Goal: Task Accomplishment & Management: Use online tool/utility

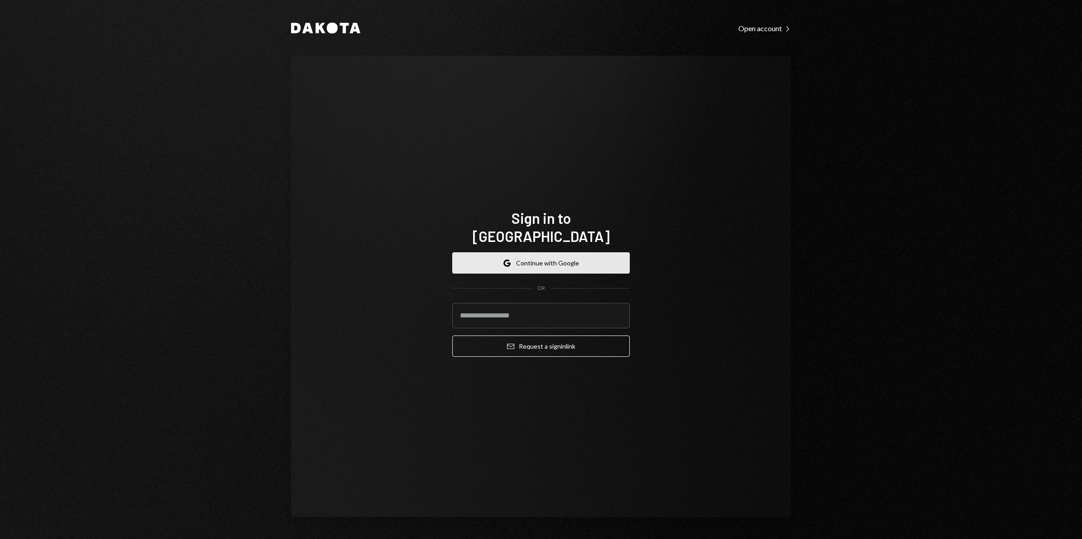
click at [561, 261] on button "Google Continue with Google" at bounding box center [540, 263] width 177 height 21
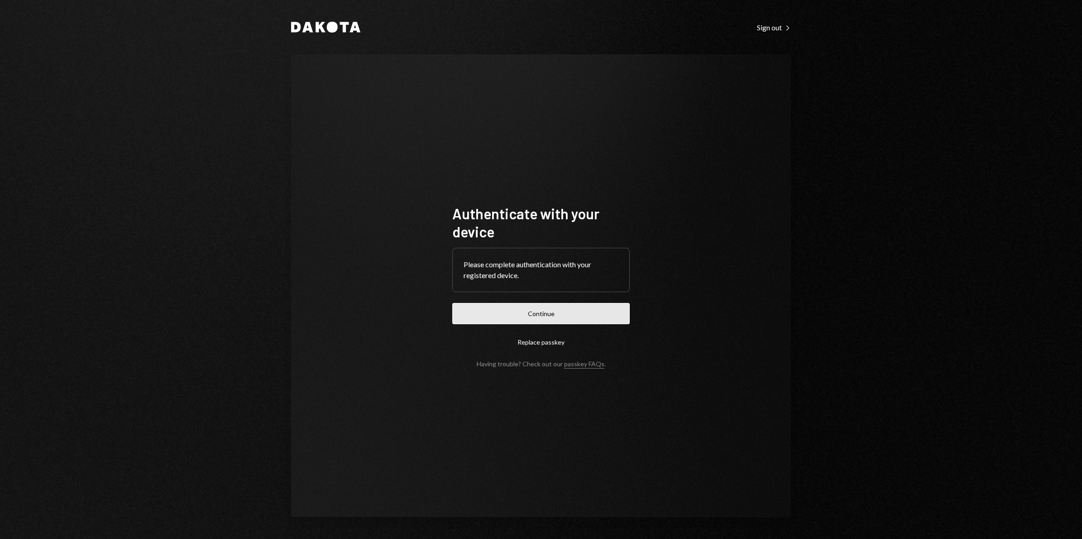
click at [546, 315] on button "Continue" at bounding box center [540, 313] width 177 height 21
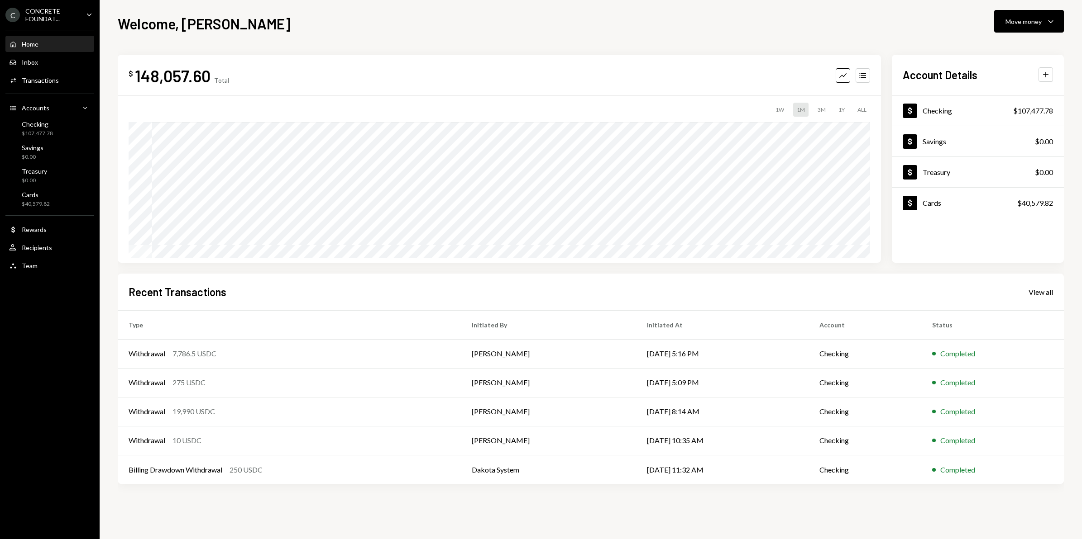
click at [57, 89] on div "Home Home Inbox Inbox Activities Transactions Accounts Accounts Caret Down Chec…" at bounding box center [50, 149] width 100 height 251
click at [53, 84] on div "Activities Transactions" at bounding box center [49, 80] width 81 height 15
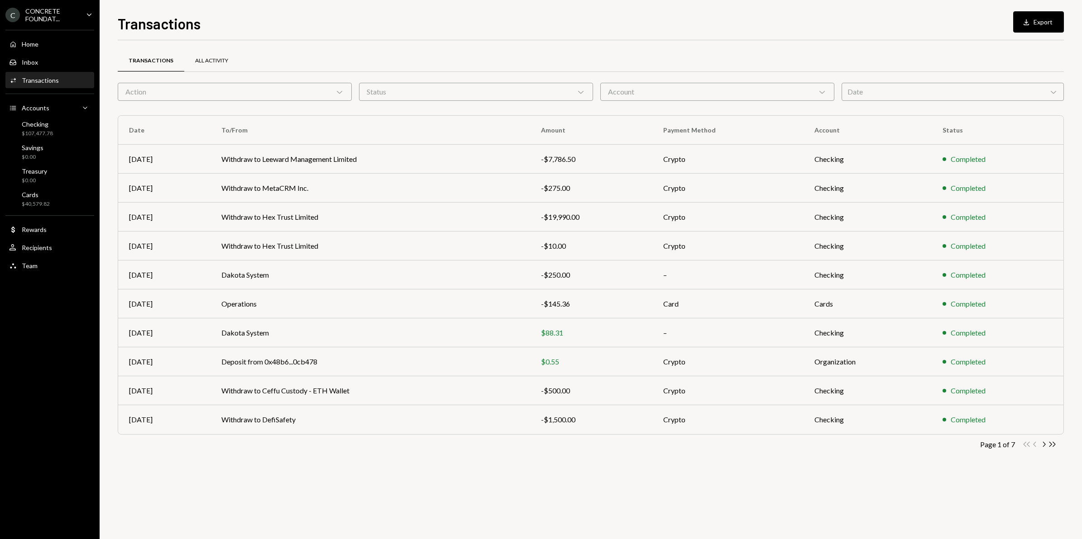
click at [212, 58] on div "All Activity" at bounding box center [211, 61] width 33 height 8
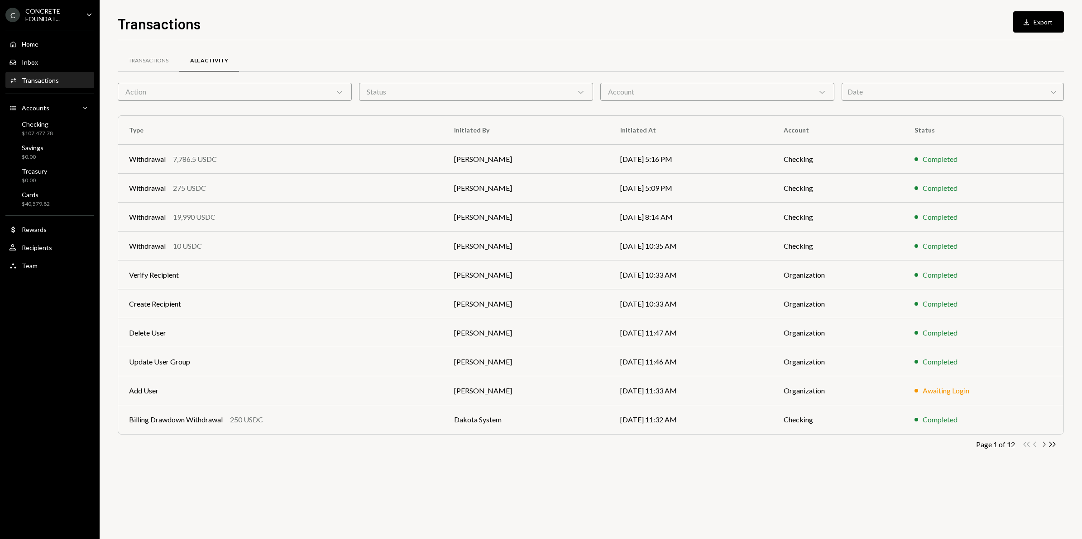
click at [1044, 446] on icon "button" at bounding box center [1044, 444] width 3 height 5
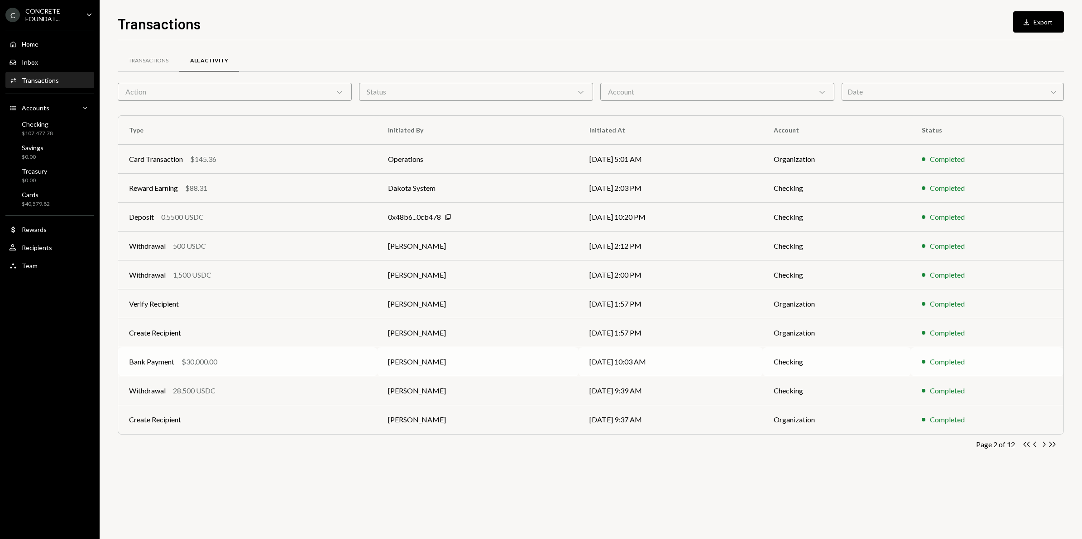
click at [301, 365] on div "Bank Payment $30,000.00" at bounding box center [247, 362] width 237 height 11
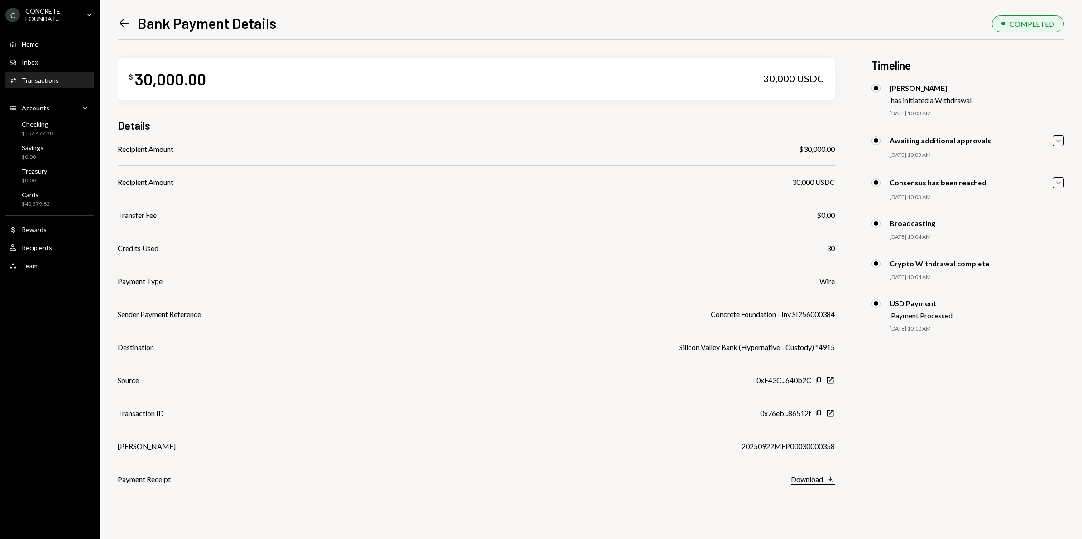
click at [809, 481] on div "Download" at bounding box center [807, 479] width 32 height 9
click at [121, 25] on icon at bounding box center [124, 23] width 10 height 8
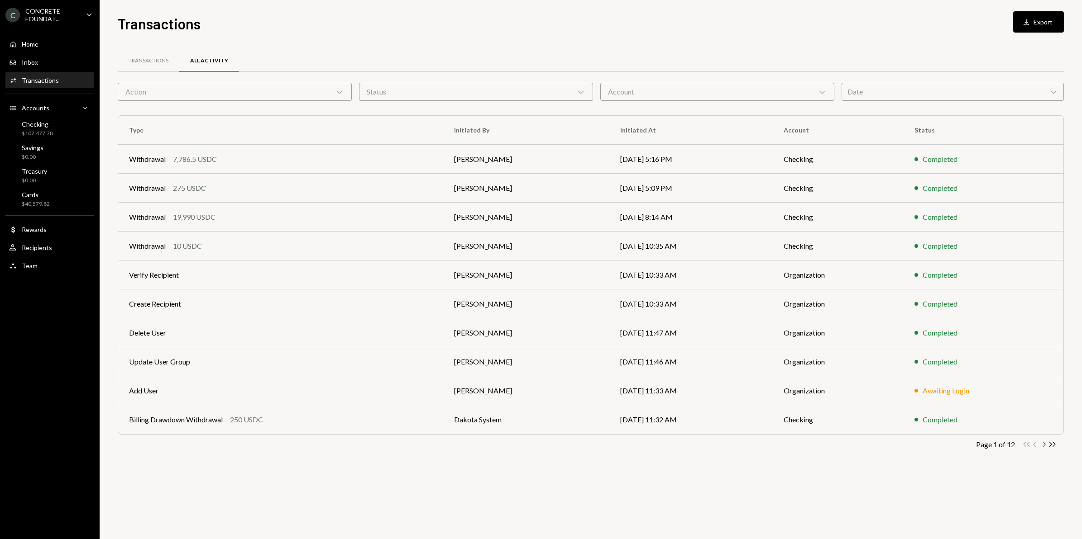
click at [1042, 446] on icon "Chevron Right" at bounding box center [1043, 444] width 9 height 9
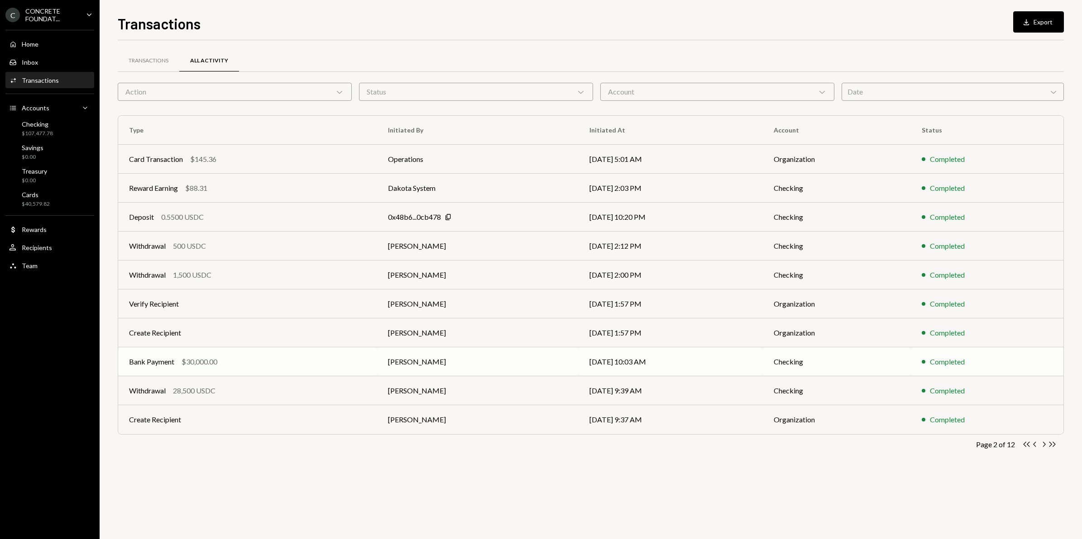
click at [854, 360] on td "Checking" at bounding box center [836, 362] width 148 height 29
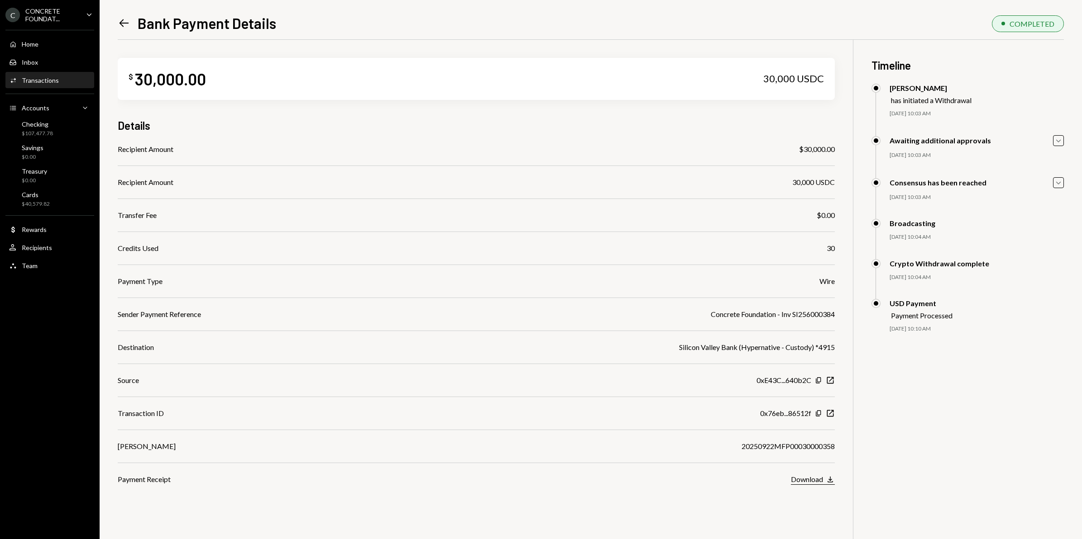
click at [808, 481] on div "Download" at bounding box center [807, 479] width 32 height 9
click at [58, 14] on div "CONCRETE FOUNDAT..." at bounding box center [51, 14] width 53 height 15
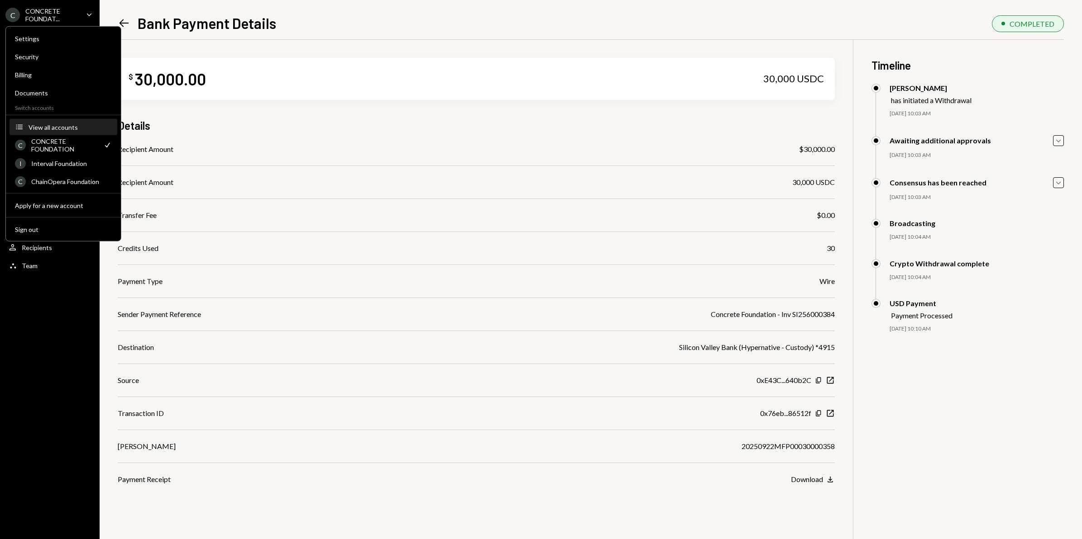
click at [57, 124] on div "View all accounts" at bounding box center [70, 127] width 83 height 8
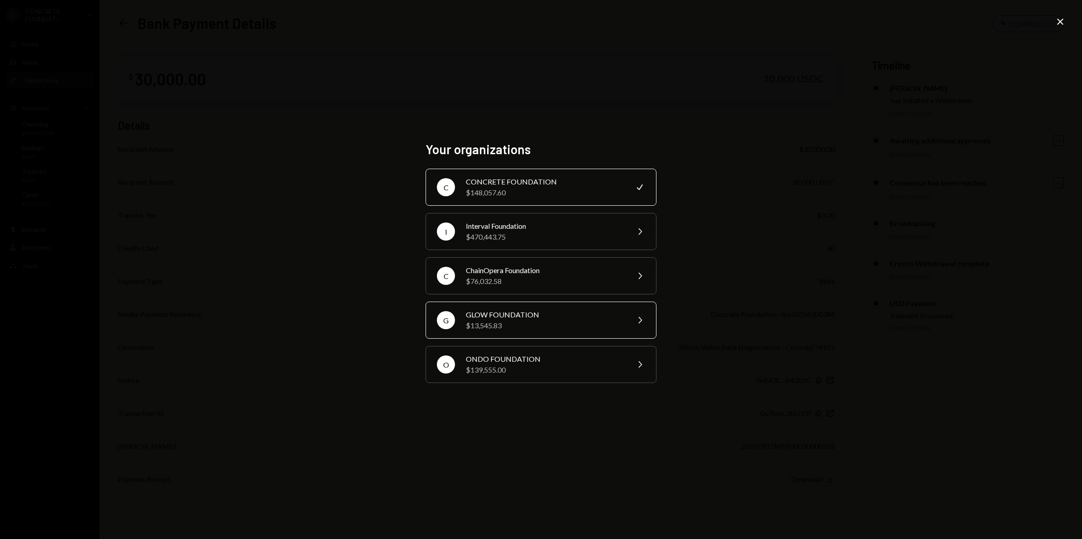
click at [534, 327] on div "$13,545.83" at bounding box center [544, 325] width 157 height 11
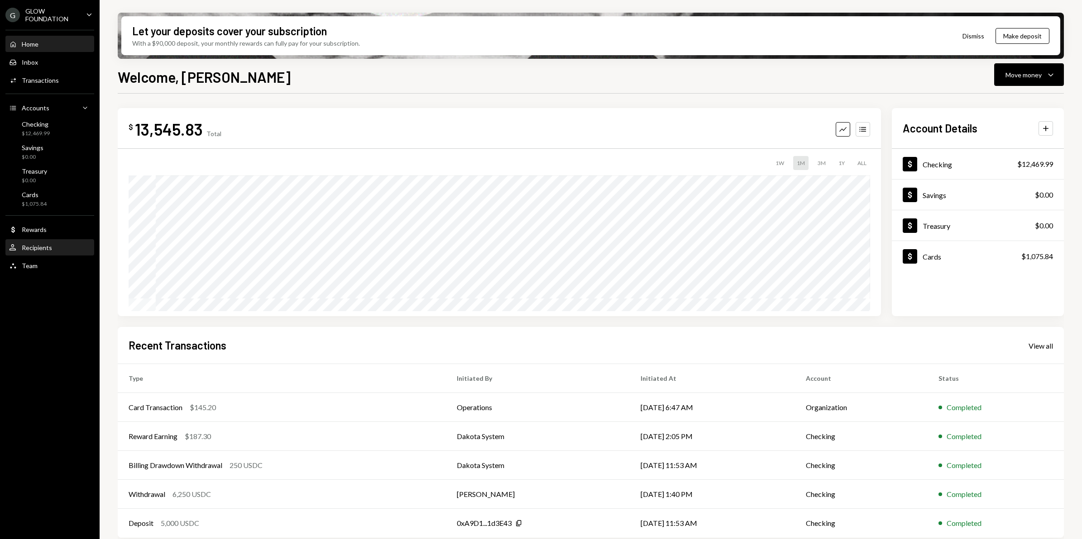
click at [47, 247] on div "Recipients" at bounding box center [37, 248] width 30 height 8
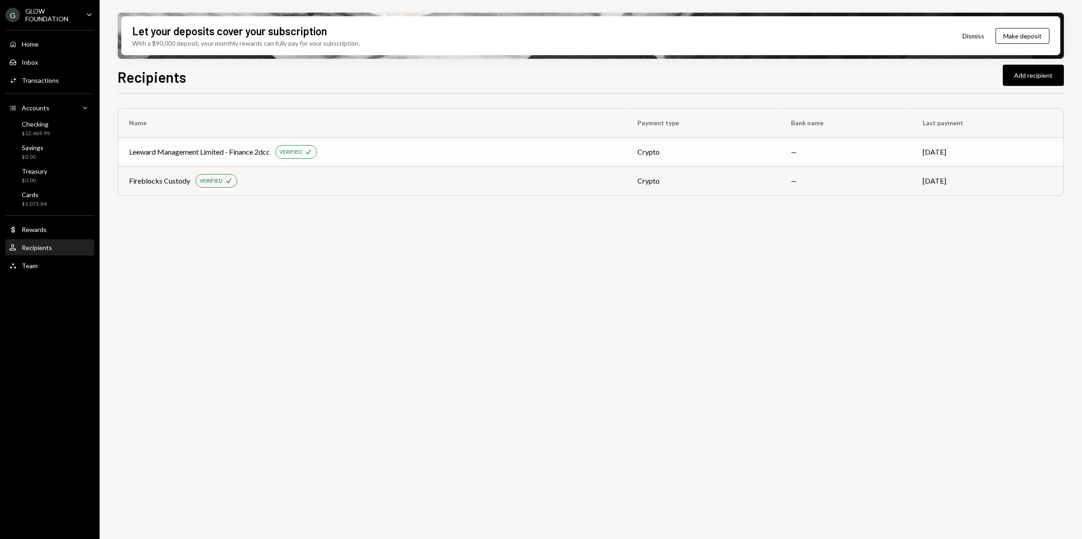
click at [374, 154] on div "Leeward Management Limited - Finance 2dcc VERIFIED Check" at bounding box center [372, 152] width 486 height 14
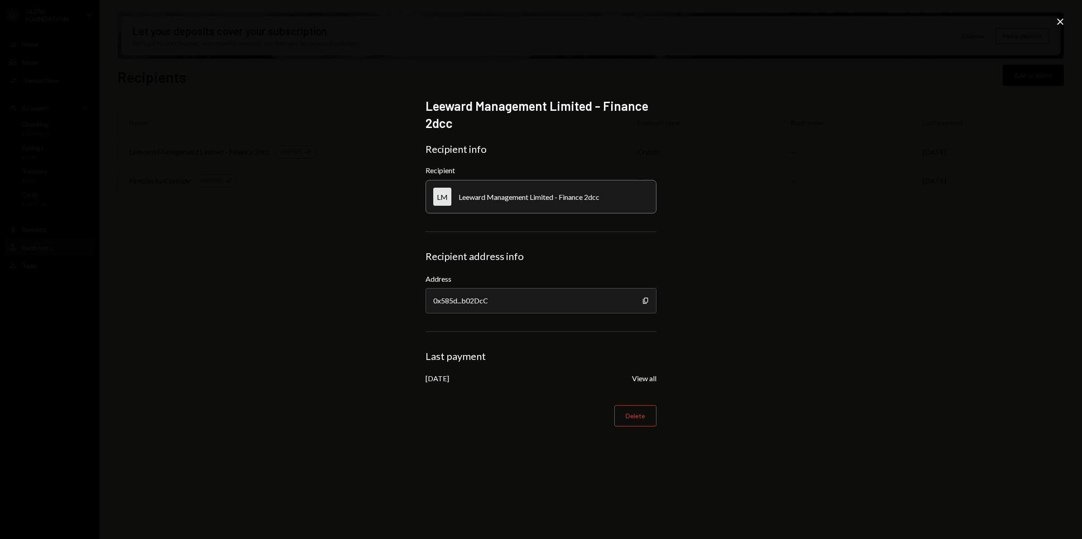
click at [1062, 19] on icon at bounding box center [1060, 22] width 6 height 6
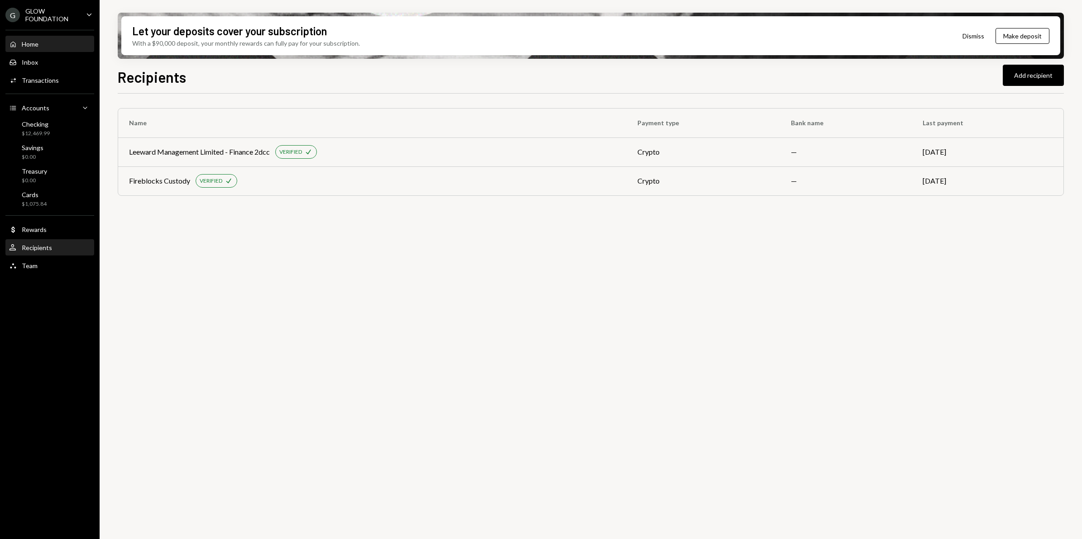
click at [29, 48] on div "Home Home" at bounding box center [49, 44] width 81 height 15
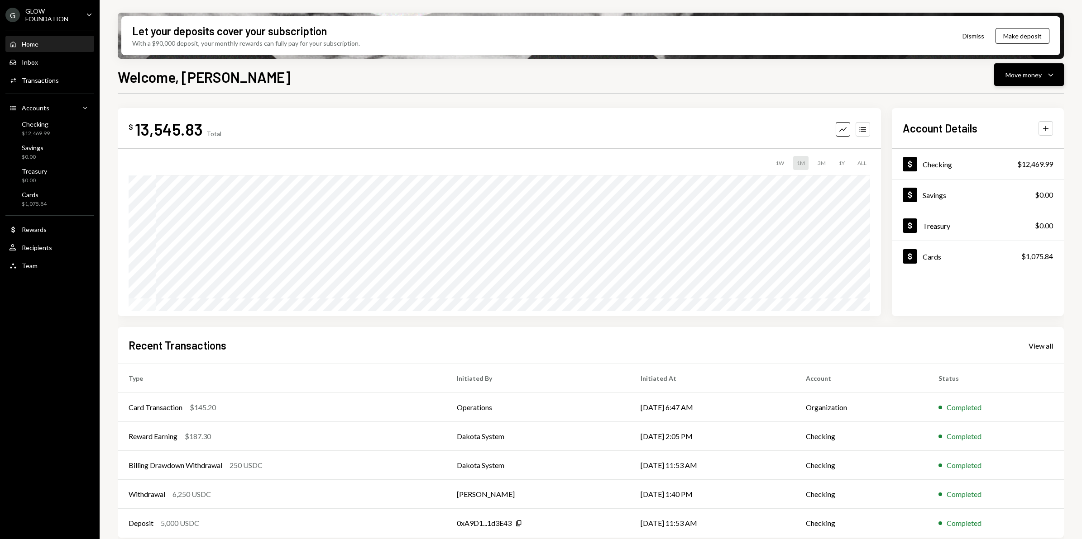
click at [1022, 71] on div "Move money" at bounding box center [1023, 75] width 36 height 10
click at [1001, 102] on div "Send" at bounding box center [1021, 102] width 66 height 10
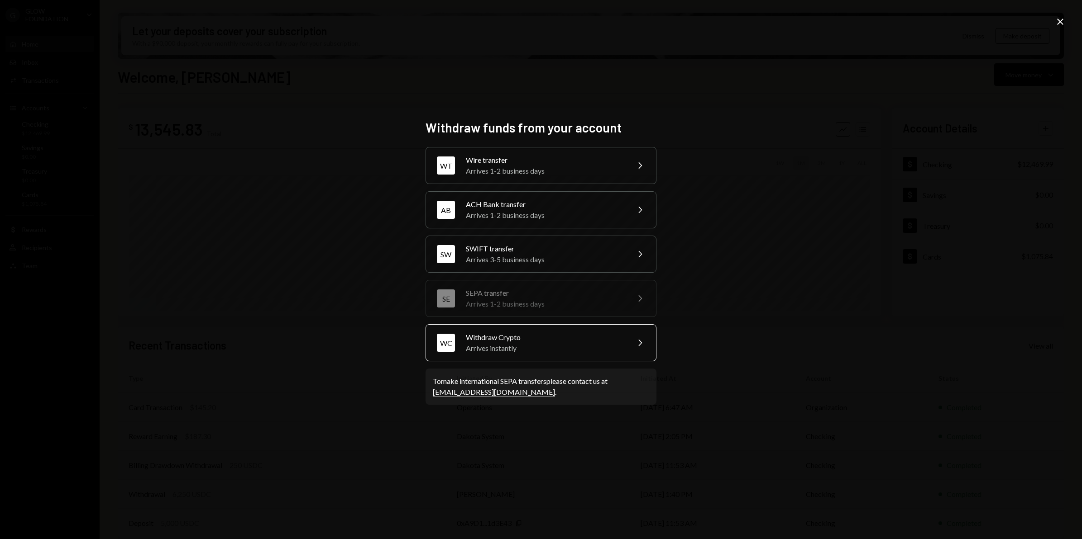
click at [522, 347] on div "Arrives instantly" at bounding box center [544, 348] width 157 height 11
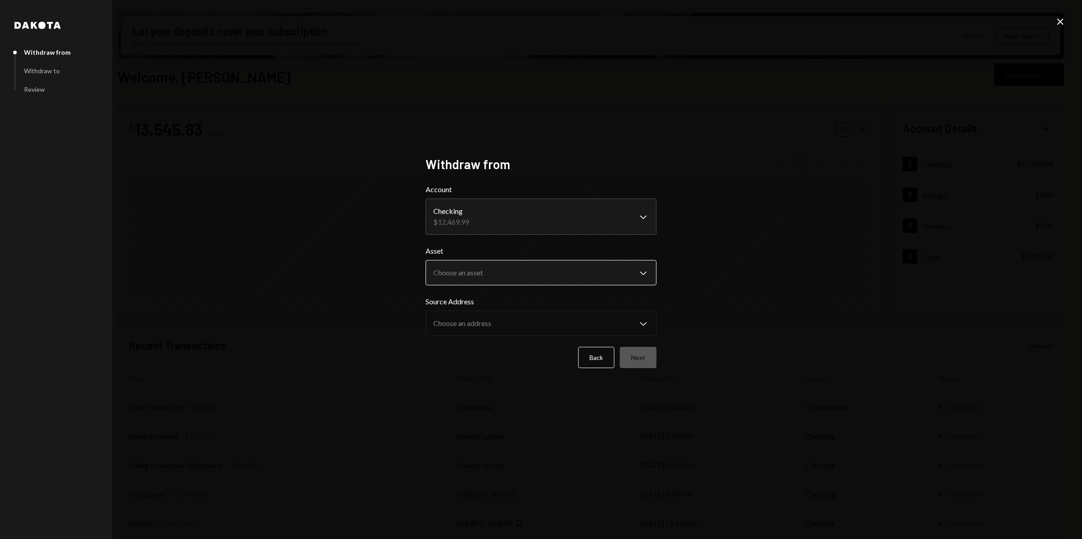
click at [647, 276] on body "G GLOW FOUNDATION Caret Down Home Home Inbox Inbox Activities Transactions Acco…" at bounding box center [541, 269] width 1082 height 539
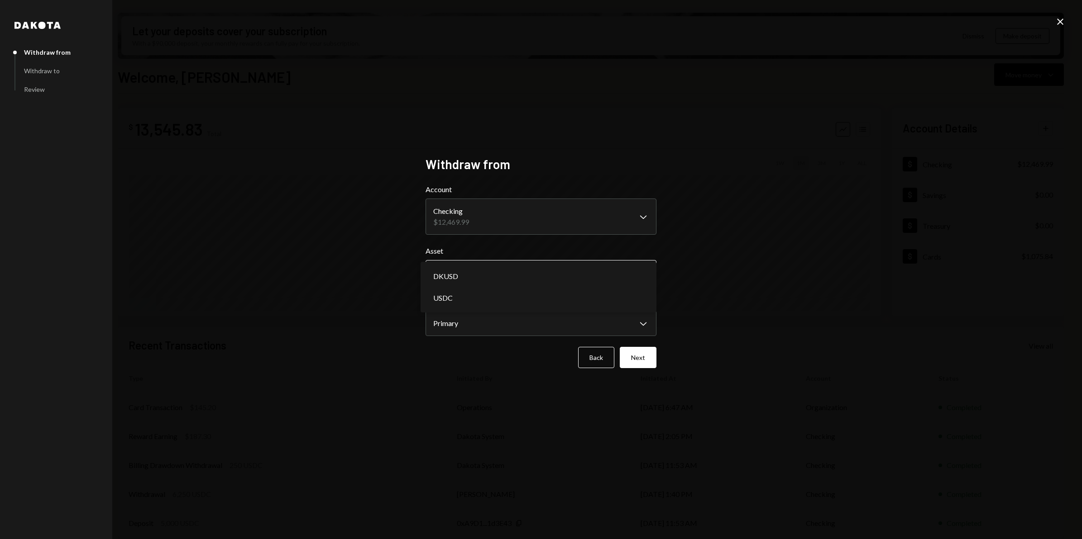
click at [646, 274] on body "G GLOW FOUNDATION Caret Down Home Home Inbox Inbox Activities Transactions Acco…" at bounding box center [541, 269] width 1082 height 539
select select "****"
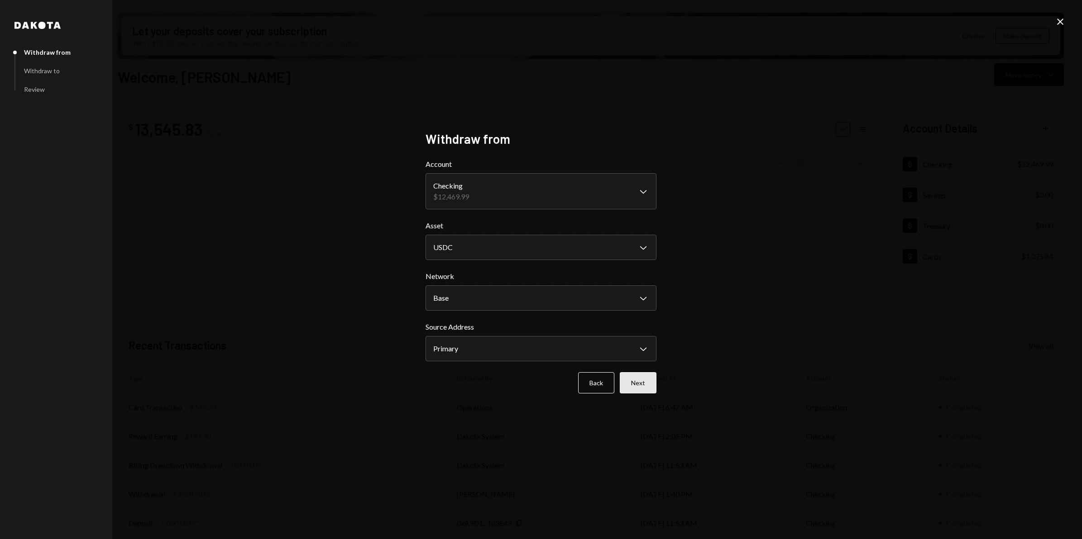
click at [643, 380] on button "Next" at bounding box center [637, 382] width 37 height 21
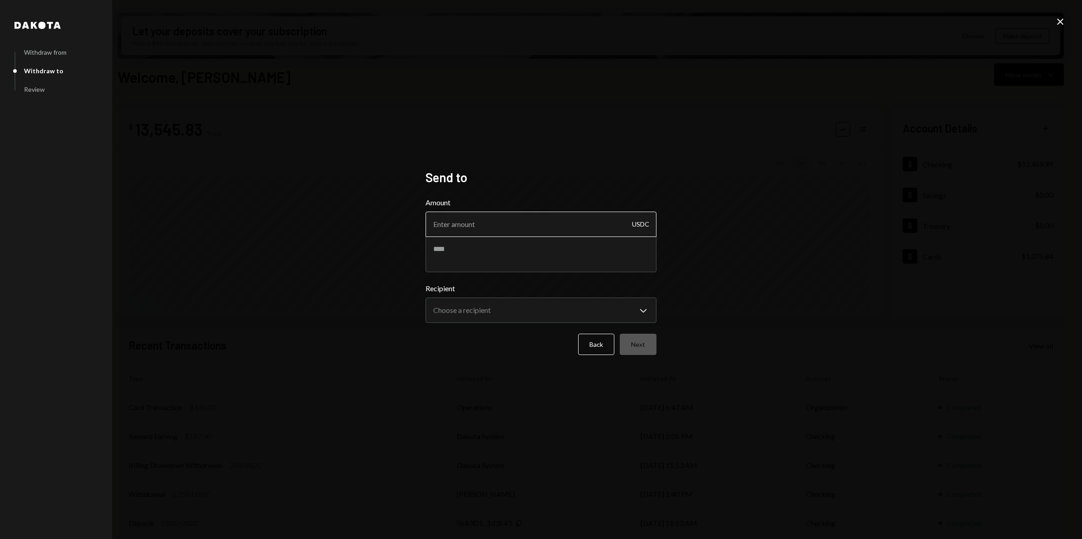
click at [530, 227] on input "Amount" at bounding box center [540, 224] width 231 height 25
type input "6250"
click at [484, 263] on textarea at bounding box center [540, 254] width 231 height 36
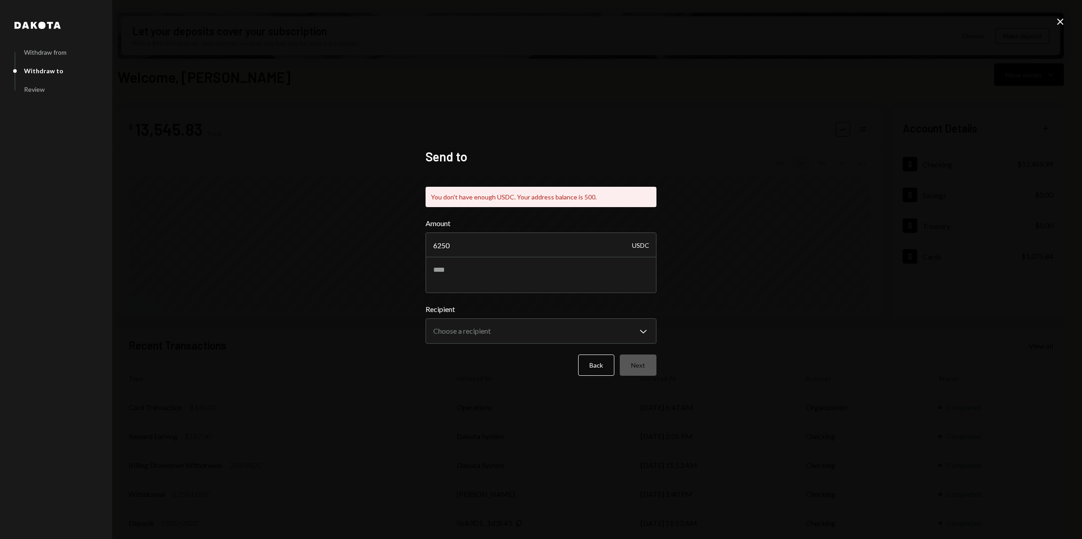
click at [759, 309] on div "**********" at bounding box center [541, 269] width 1082 height 539
click at [1059, 21] on icon at bounding box center [1060, 22] width 6 height 6
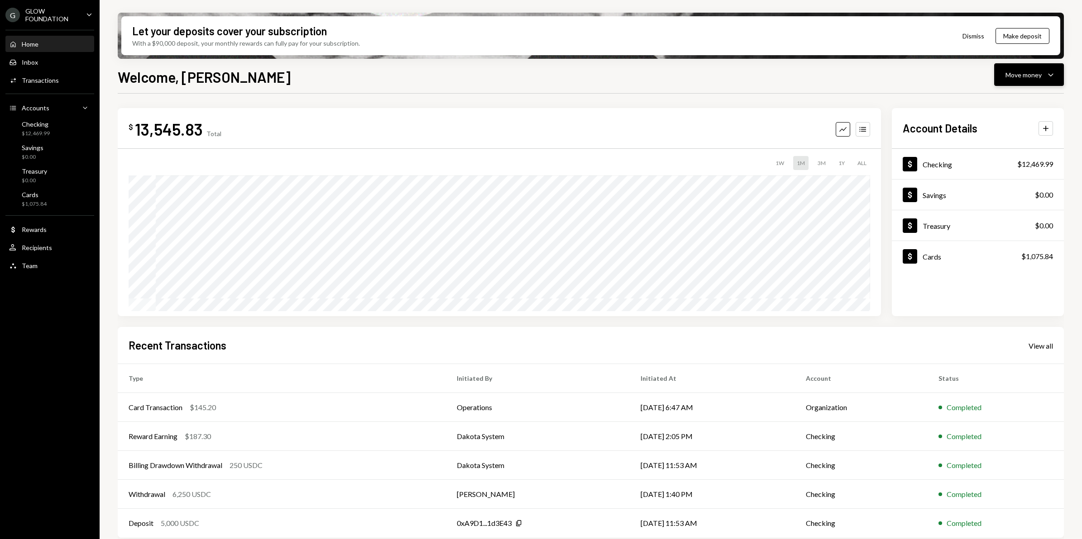
click at [1054, 75] on icon "Caret Down" at bounding box center [1050, 74] width 11 height 11
click at [1005, 120] on div "Transfer" at bounding box center [1021, 123] width 66 height 10
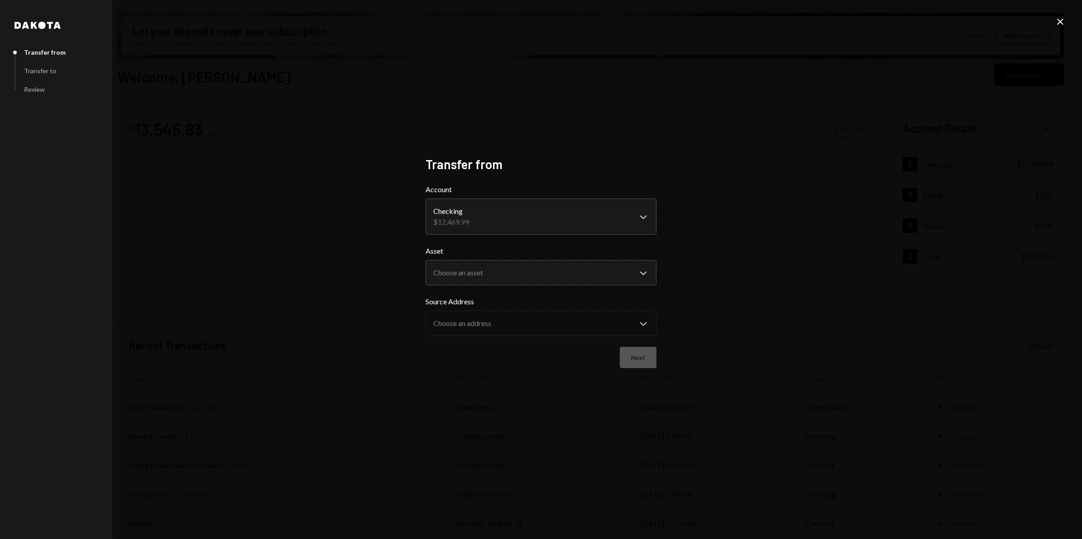
click at [1058, 20] on icon at bounding box center [1060, 22] width 6 height 6
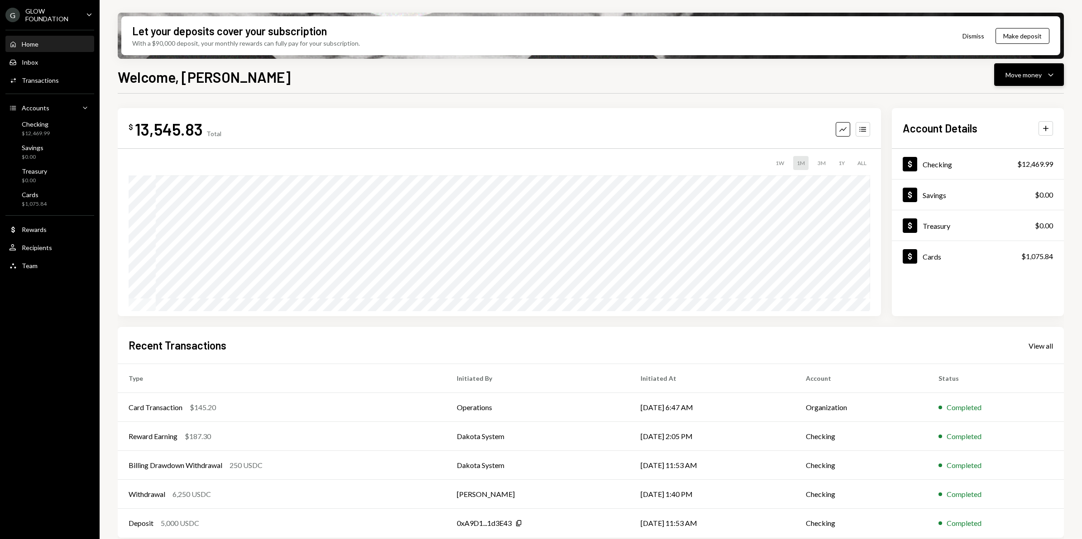
click at [1047, 76] on icon "Caret Down" at bounding box center [1050, 74] width 11 height 11
click at [1016, 175] on div "Swap stablecoins" at bounding box center [1021, 171] width 66 height 10
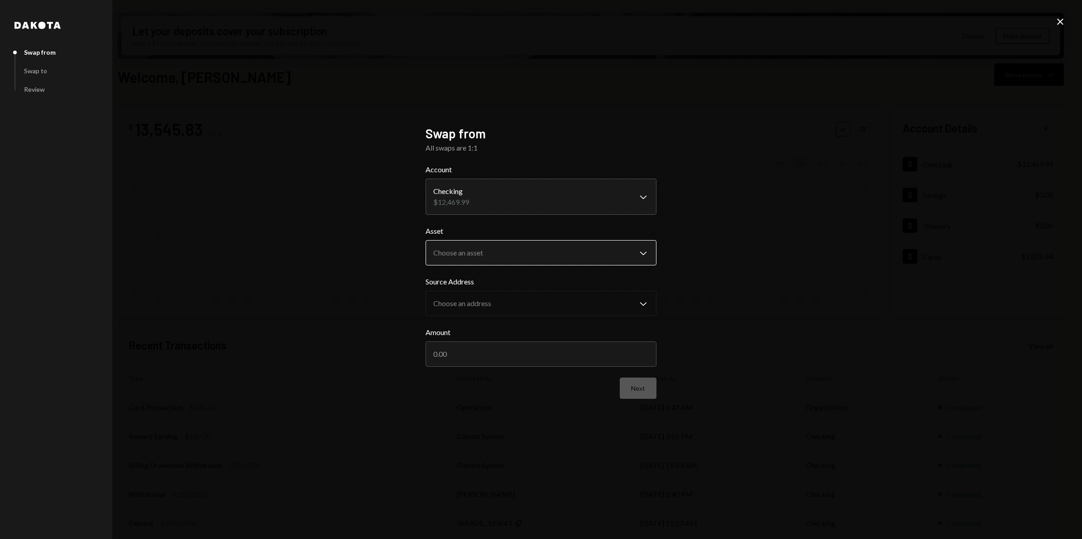
click at [643, 256] on body "G GLOW FOUNDATION Caret Down Home Home Inbox Inbox Activities Transactions Acco…" at bounding box center [541, 269] width 1082 height 539
select select "****"
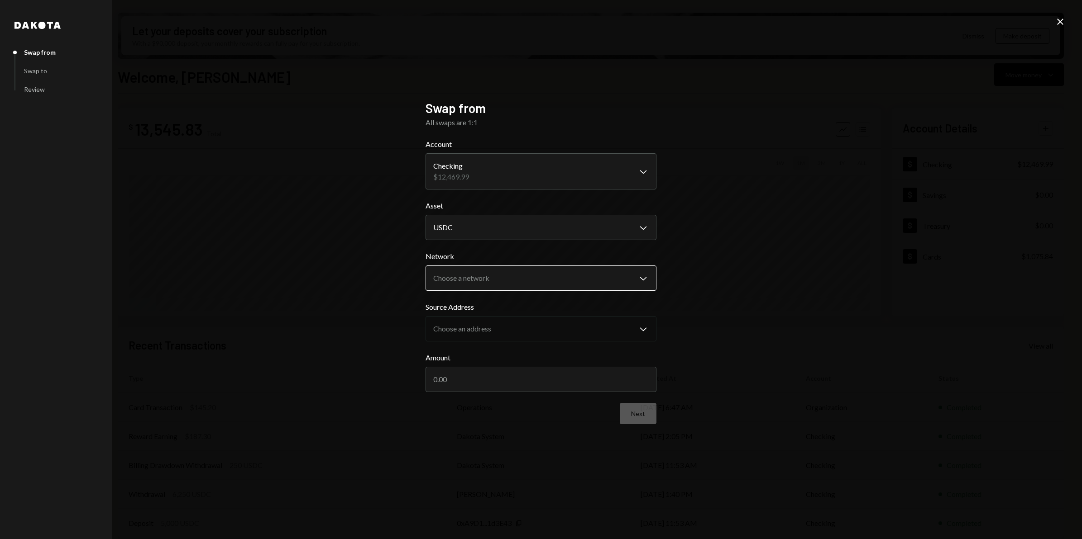
click at [645, 278] on body "G GLOW FOUNDATION Caret Down Home Home Inbox Inbox Activities Transactions Acco…" at bounding box center [541, 269] width 1082 height 539
click at [647, 281] on body "G GLOW FOUNDATION Caret Down Home Home Inbox Inbox Activities Transactions Acco…" at bounding box center [541, 269] width 1082 height 539
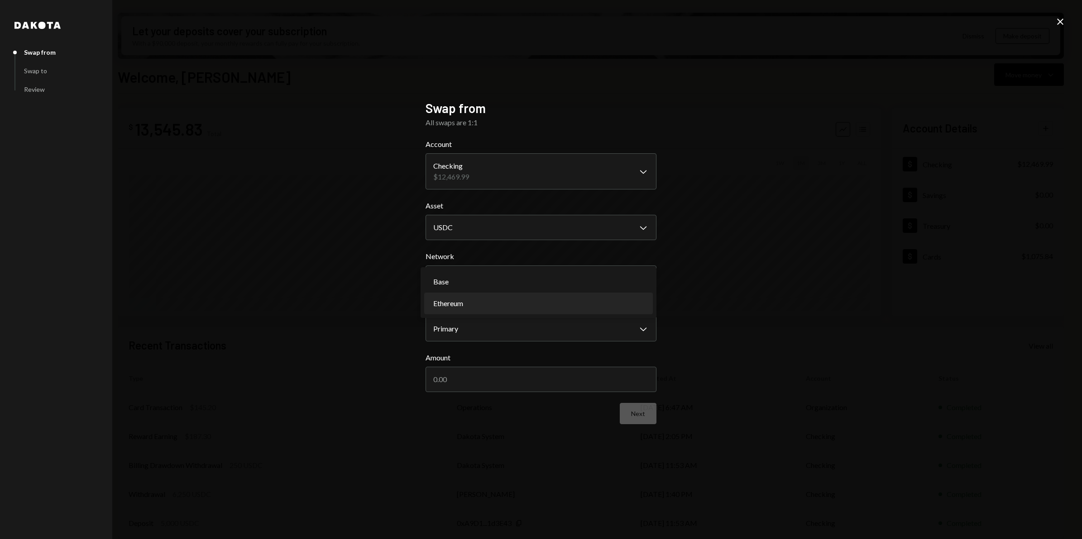
select select "**********"
click at [516, 381] on input "Amount" at bounding box center [540, 379] width 231 height 25
type input "7500"
click at [643, 418] on button "Next" at bounding box center [637, 413] width 37 height 21
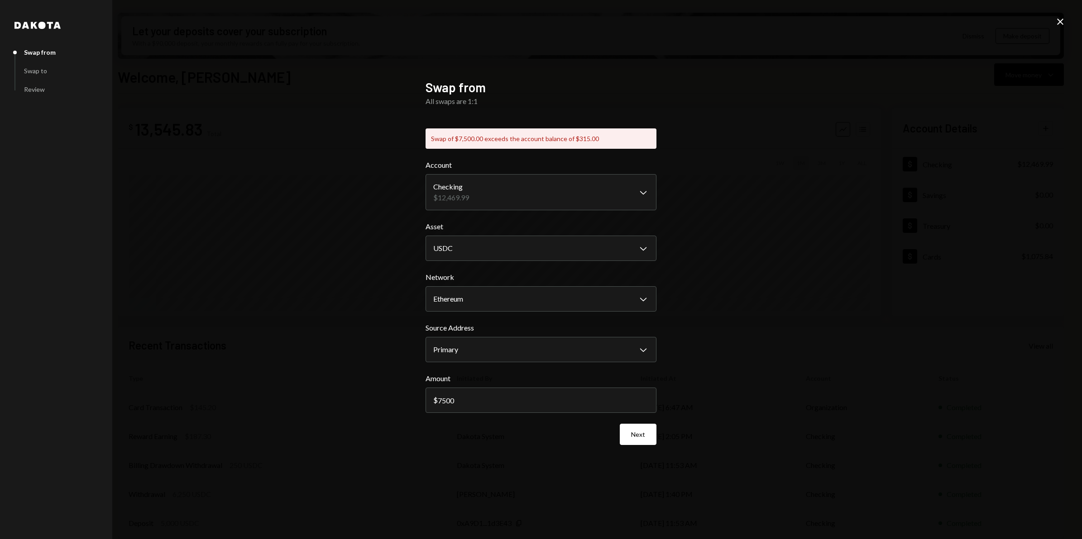
click at [1061, 23] on icon at bounding box center [1060, 22] width 6 height 6
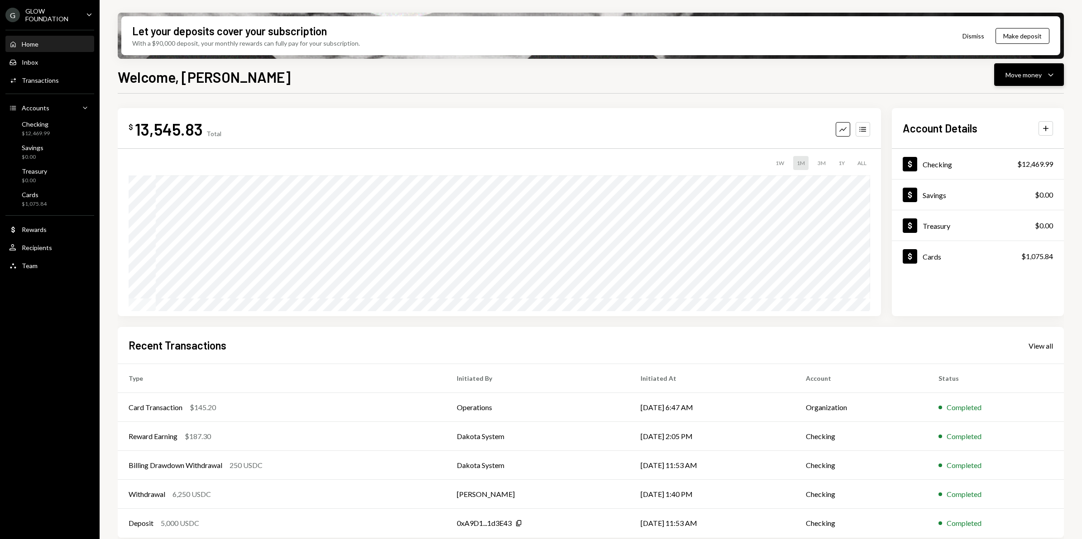
click at [1053, 75] on icon "Caret Down" at bounding box center [1050, 74] width 11 height 11
click at [1012, 123] on div "Transfer" at bounding box center [1021, 123] width 66 height 10
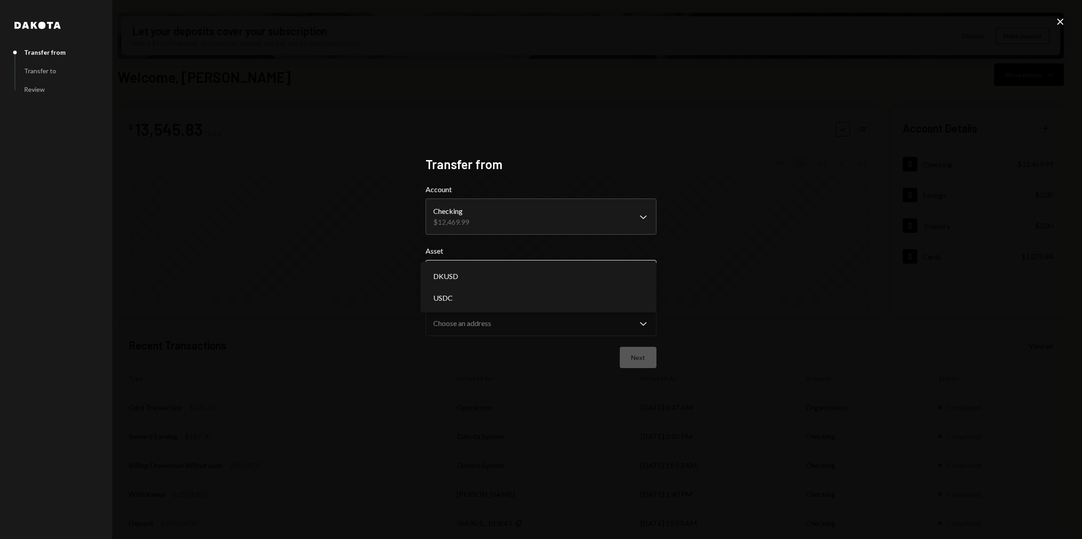
click at [643, 272] on body "G GLOW FOUNDATION Caret Down Home Home Inbox Inbox Activities Transactions Acco…" at bounding box center [541, 269] width 1082 height 539
select select "****"
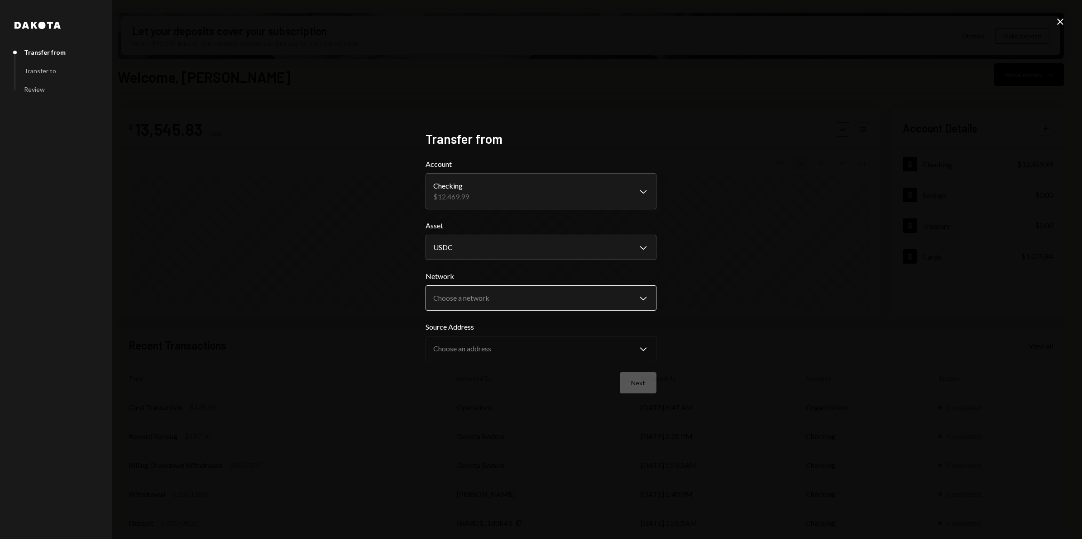
click at [642, 298] on body "G GLOW FOUNDATION Caret Down Home Home Inbox Inbox Activities Transactions Acco…" at bounding box center [541, 269] width 1082 height 539
select select "**********"
click at [648, 385] on button "Next" at bounding box center [637, 382] width 37 height 21
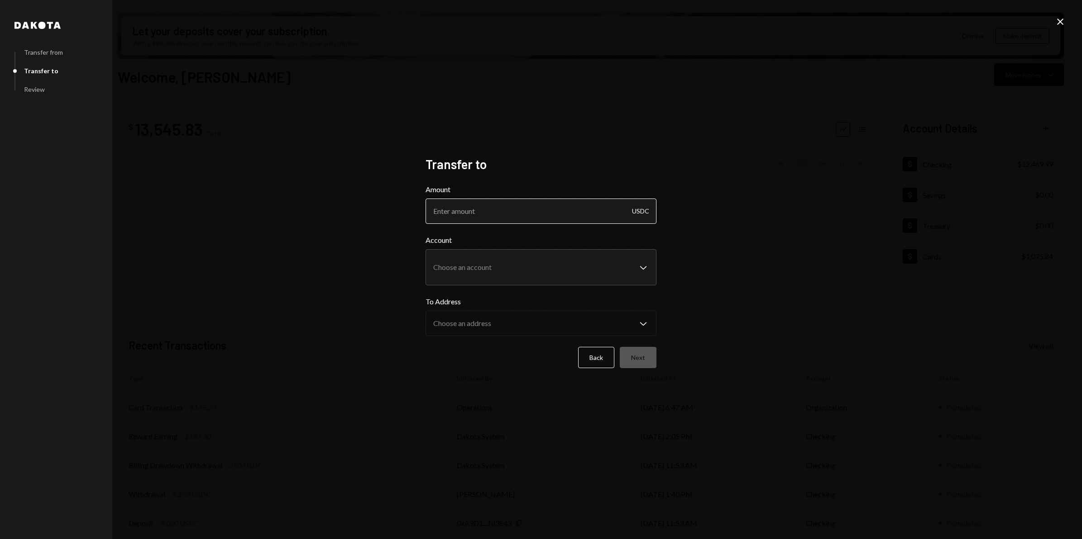
click at [519, 215] on input "Amount" at bounding box center [540, 211] width 231 height 25
type input "7500"
click at [641, 267] on div "**********" at bounding box center [540, 260] width 231 height 51
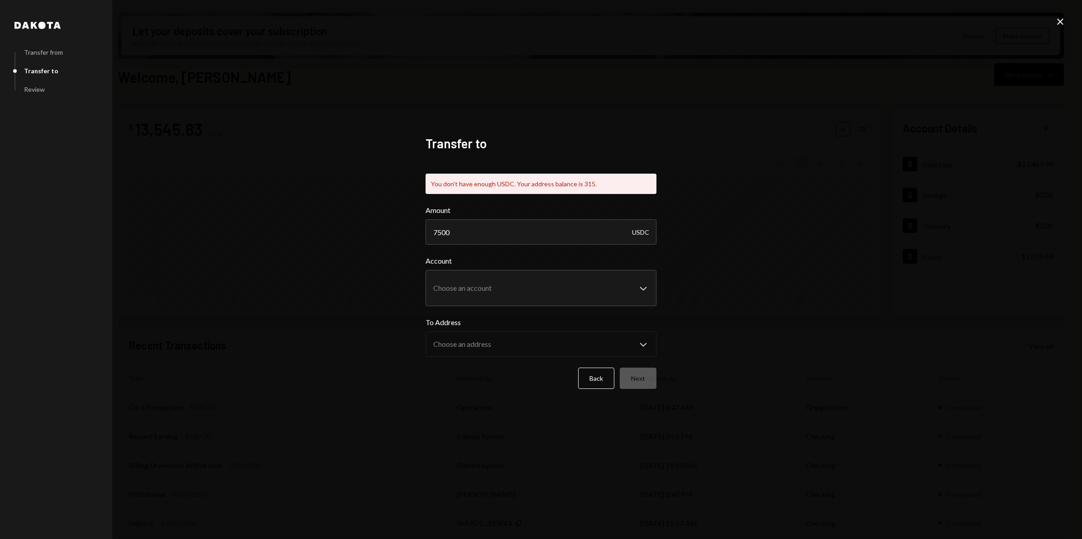
click at [1060, 22] on icon at bounding box center [1060, 22] width 6 height 6
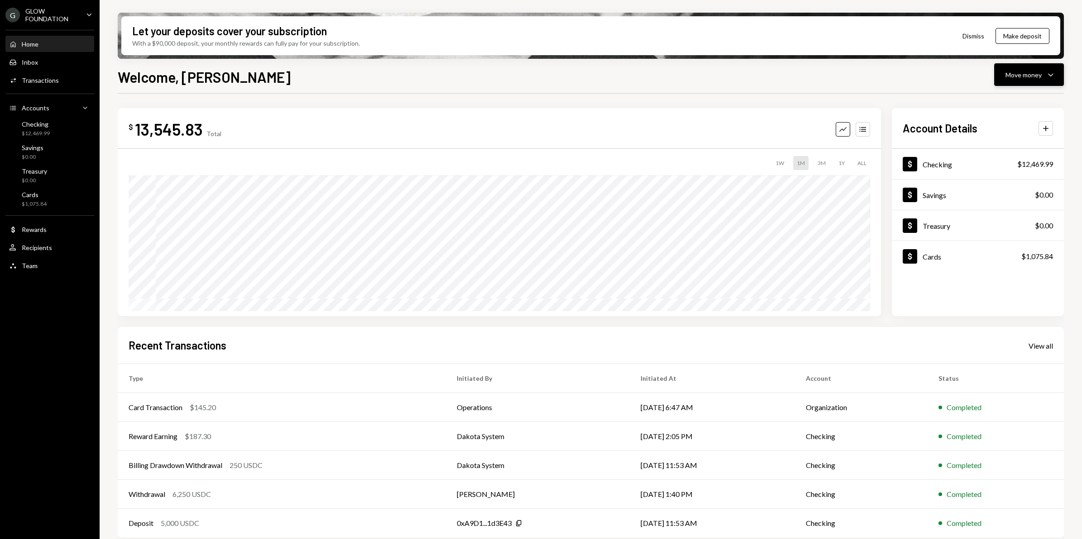
click at [1056, 79] on button "Move money Caret Down" at bounding box center [1029, 74] width 70 height 23
click at [1020, 172] on div "Swap stablecoins" at bounding box center [1021, 171] width 66 height 10
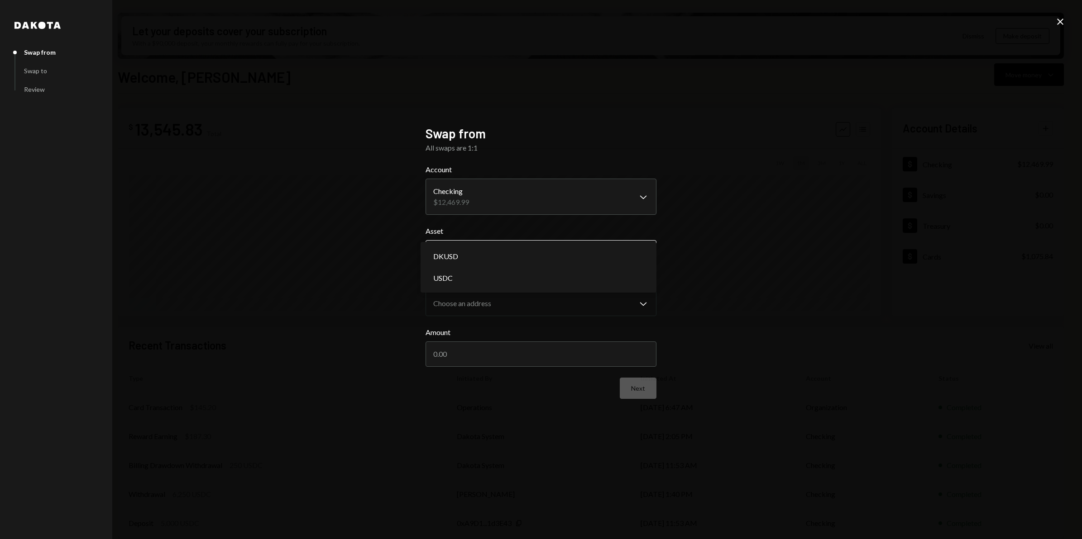
click at [642, 259] on body "G GLOW FOUNDATION Caret Down Home Home Inbox Inbox Activities Transactions Acco…" at bounding box center [541, 269] width 1082 height 539
select select "****"
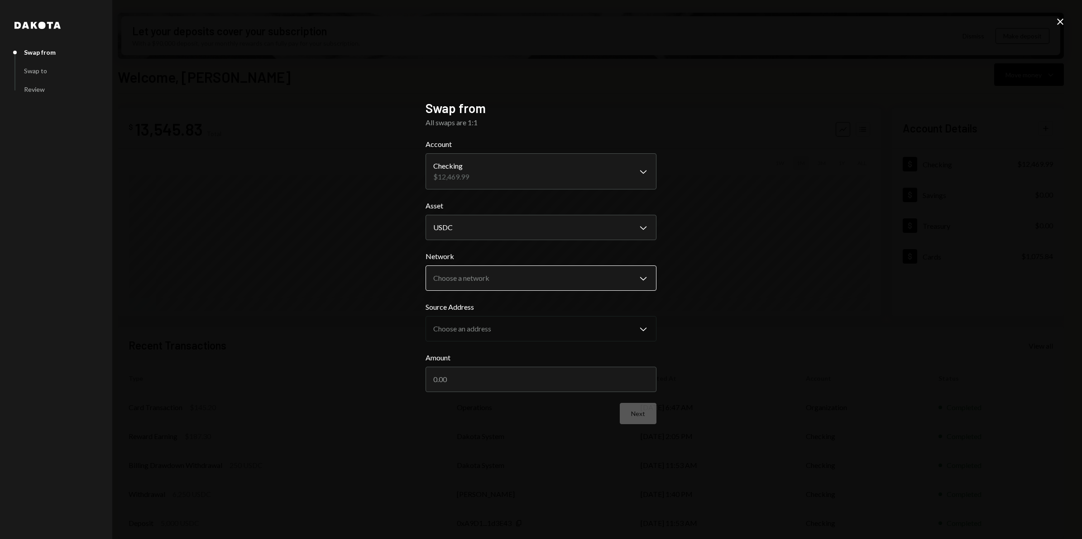
click at [634, 279] on body "G GLOW FOUNDATION Caret Down Home Home Inbox Inbox Activities Transactions Acco…" at bounding box center [541, 269] width 1082 height 539
select select "**********"
click at [529, 373] on input "Amount" at bounding box center [540, 379] width 231 height 25
type input "7500"
click at [643, 415] on button "Next" at bounding box center [637, 413] width 37 height 21
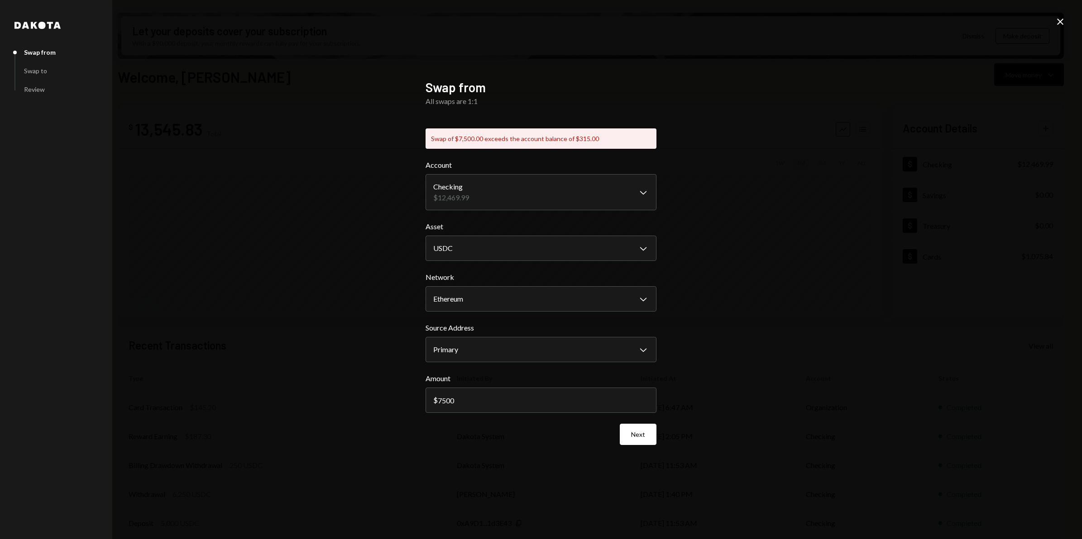
click at [1059, 22] on icon at bounding box center [1060, 22] width 6 height 6
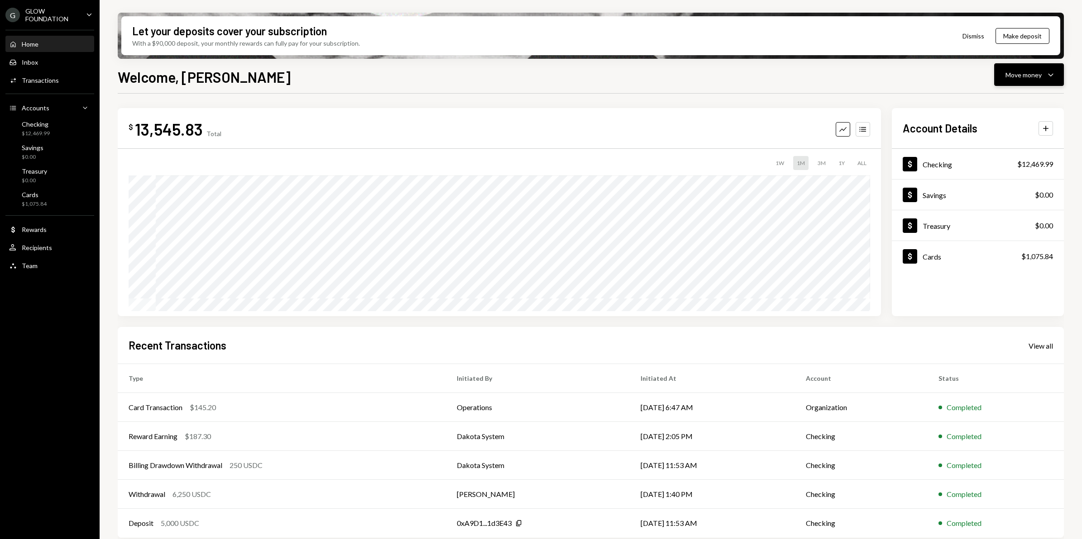
click at [1051, 73] on icon "Caret Down" at bounding box center [1050, 74] width 11 height 11
click at [1016, 102] on div "Send" at bounding box center [1021, 102] width 66 height 10
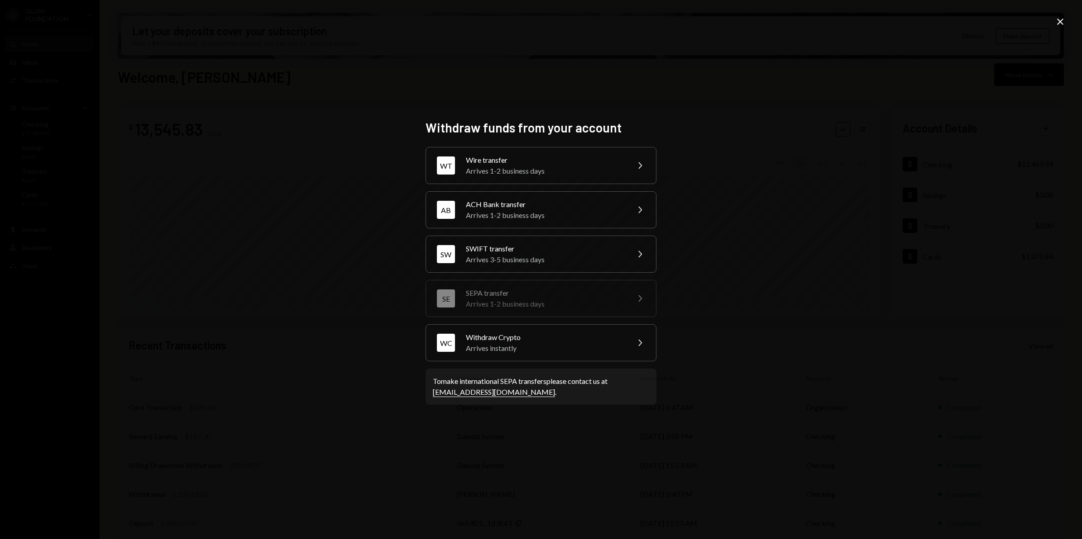
click at [1051, 21] on div "Withdraw funds from your account WT Wire transfer Arrives 1-2 business days Che…" at bounding box center [541, 269] width 1082 height 539
click at [1059, 21] on icon "Close" at bounding box center [1059, 21] width 11 height 11
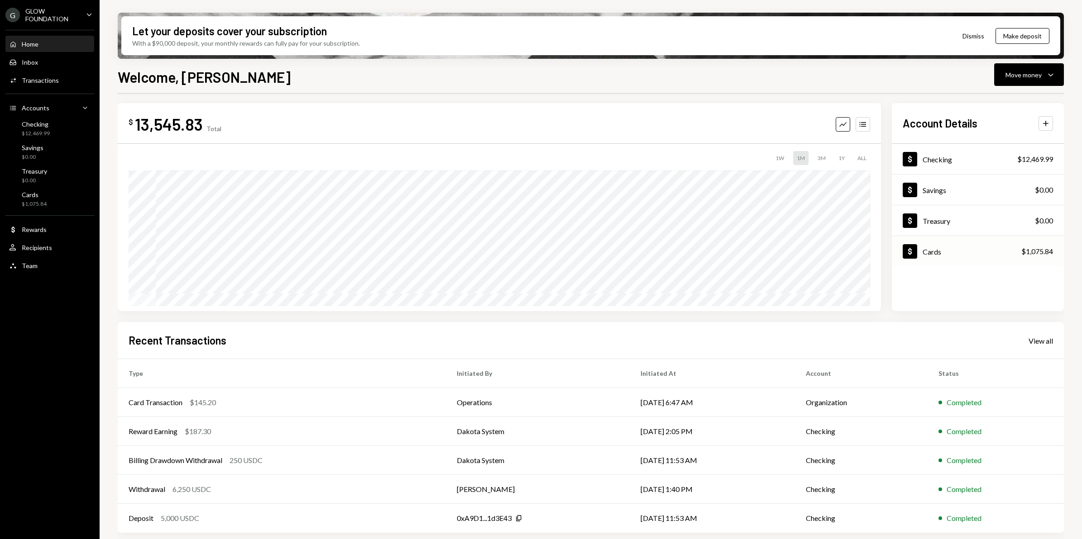
scroll to position [5, 0]
click at [969, 163] on div "Dollar Checking $12,469.99" at bounding box center [977, 158] width 172 height 29
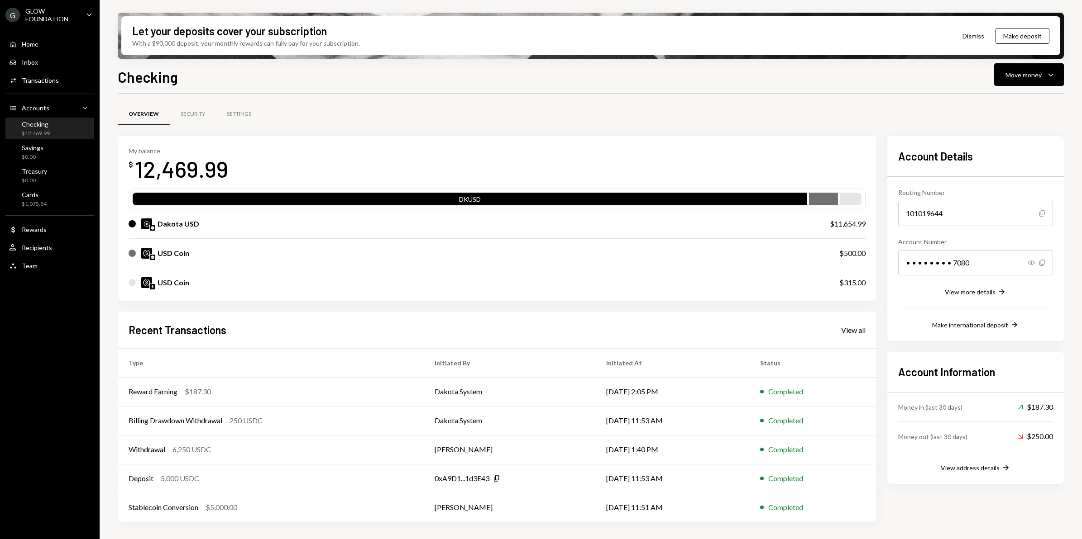
click at [180, 223] on div "Dakota USD" at bounding box center [178, 224] width 42 height 11
click at [1052, 77] on icon "Caret Down" at bounding box center [1050, 74] width 11 height 11
click at [1018, 171] on div "Swap stablecoins" at bounding box center [1021, 171] width 66 height 10
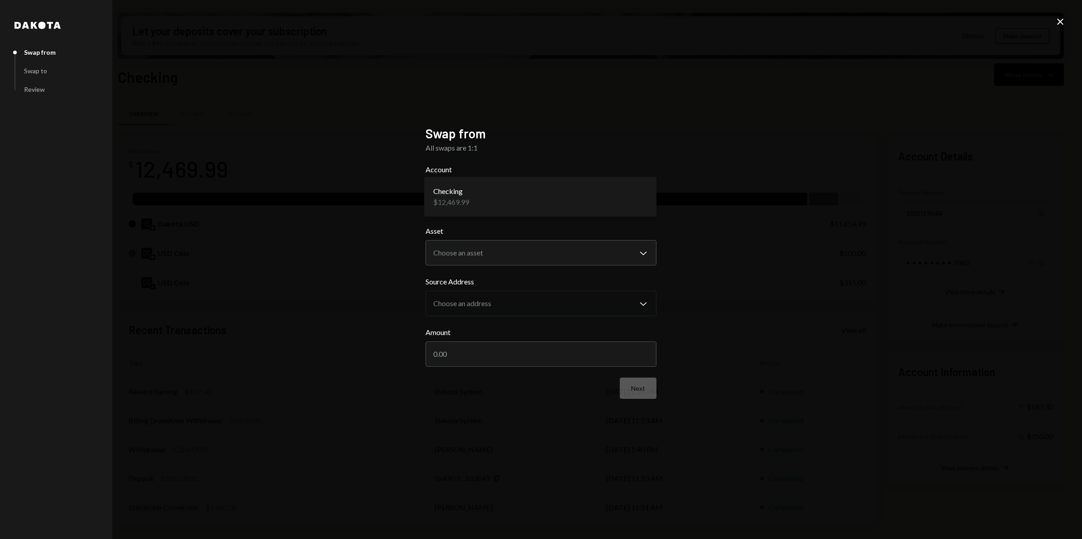
click at [643, 195] on body "G GLOW FOUNDATION Caret Down Home Home Inbox Inbox Activities Transactions Acco…" at bounding box center [541, 269] width 1082 height 539
click at [644, 254] on body "G GLOW FOUNDATION Caret Down Home Home Inbox Inbox Activities Transactions Acco…" at bounding box center [541, 269] width 1082 height 539
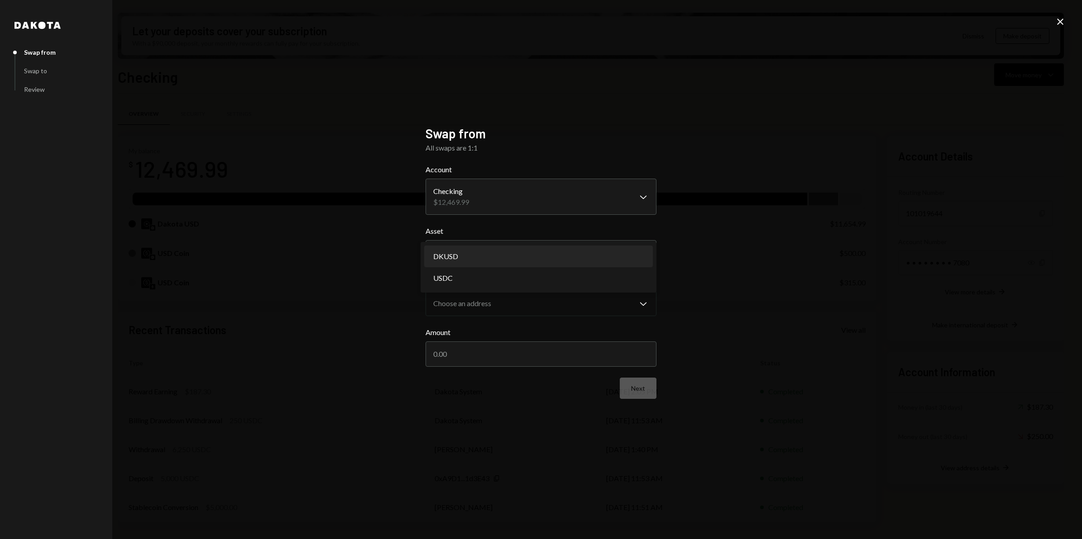
select select "*****"
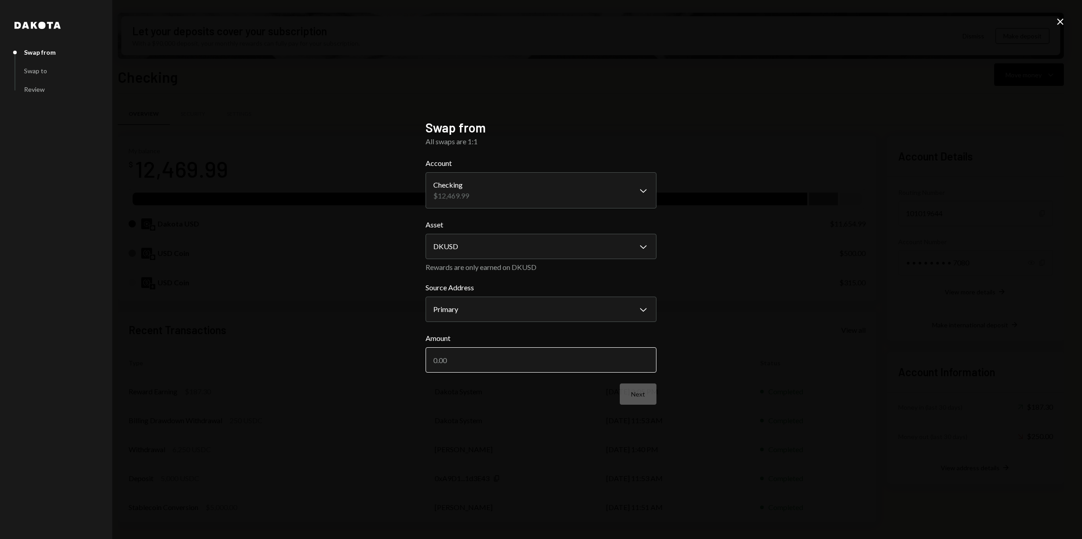
click at [553, 362] on input "Amount" at bounding box center [540, 360] width 231 height 25
click at [1064, 25] on icon "Close" at bounding box center [1059, 21] width 11 height 11
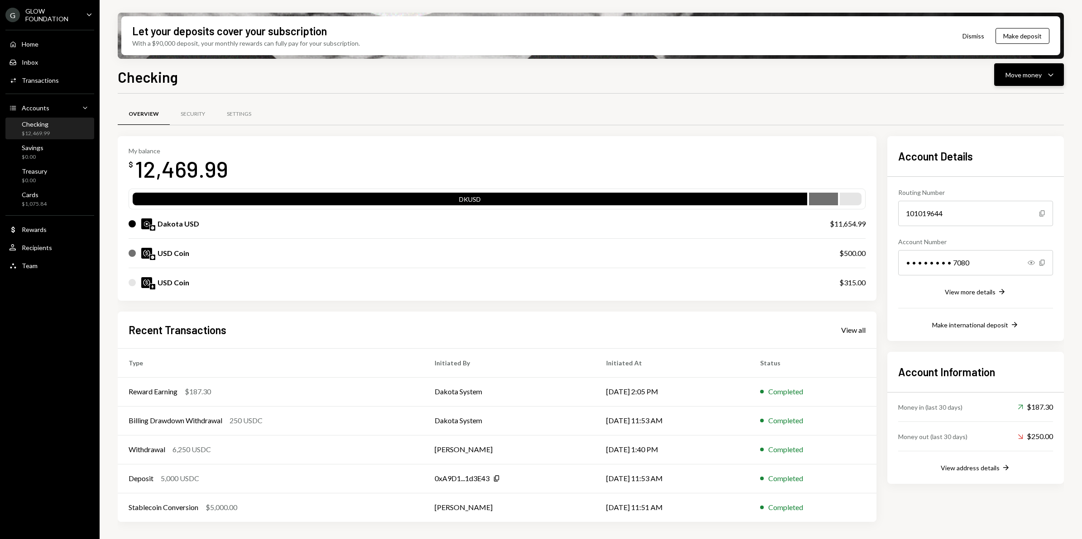
click at [1051, 81] on button "Move money Caret Down" at bounding box center [1029, 74] width 70 height 23
click at [671, 114] on div "Overview Security Settings" at bounding box center [591, 114] width 946 height 23
click at [1046, 76] on icon "Caret Down" at bounding box center [1050, 74] width 11 height 11
click at [1013, 171] on div "Swap stablecoins" at bounding box center [1021, 171] width 66 height 10
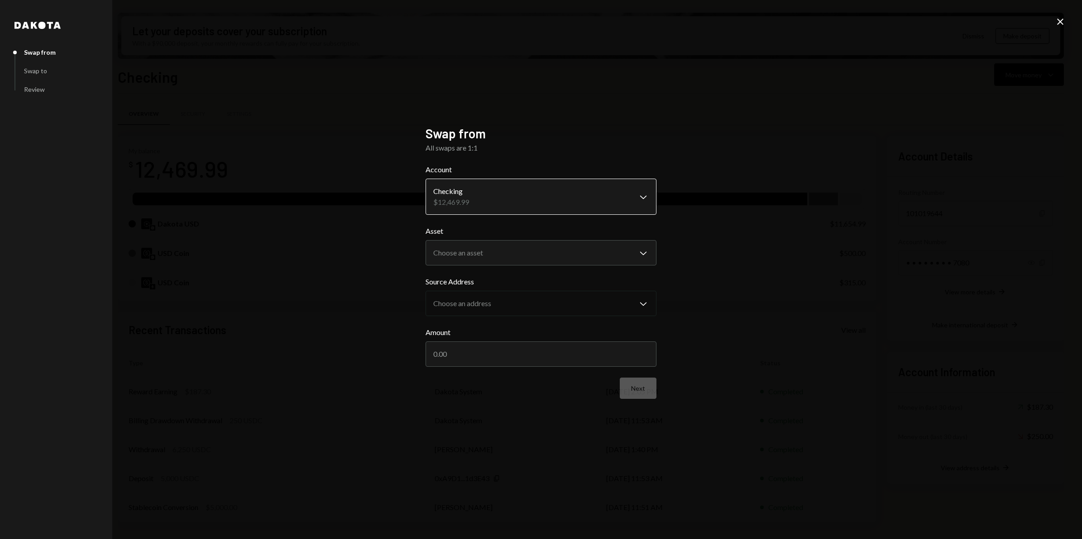
click at [636, 198] on body "G GLOW FOUNDATION Caret Down Home Home Inbox Inbox Activities Transactions Acco…" at bounding box center [541, 269] width 1082 height 539
click at [734, 238] on div "**********" at bounding box center [541, 269] width 1082 height 539
click at [643, 253] on body "G GLOW FOUNDATION Caret Down Home Home Inbox Inbox Activities Transactions Acco…" at bounding box center [541, 269] width 1082 height 539
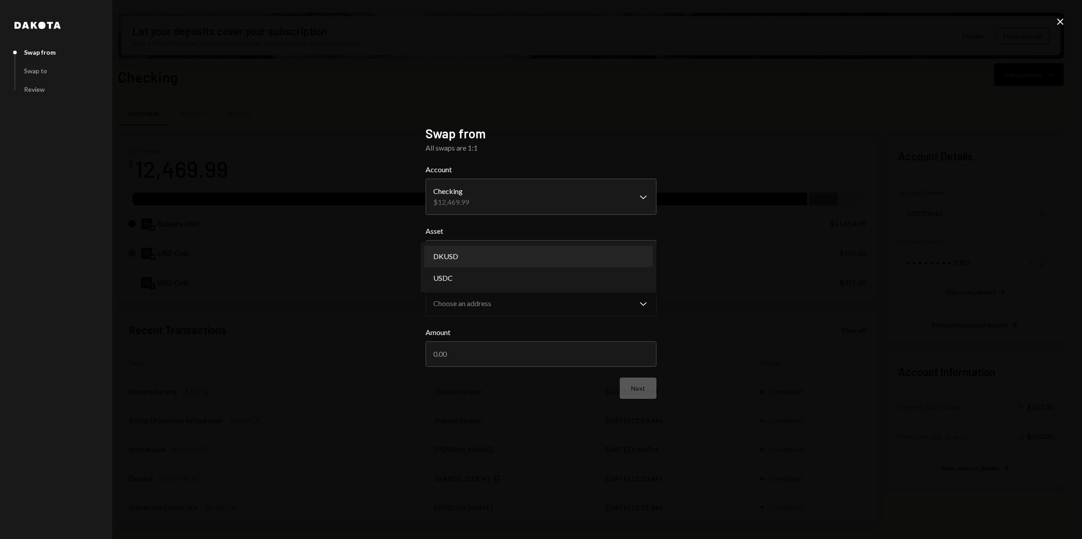
select select "*****"
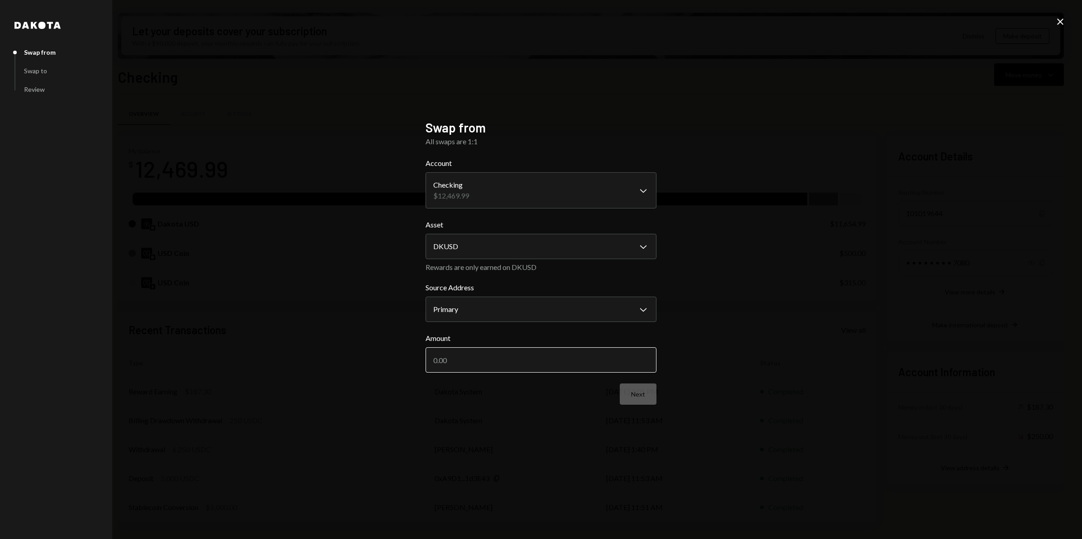
click at [576, 363] on input "Amount" at bounding box center [540, 360] width 231 height 25
type input "7500"
click at [643, 396] on button "Next" at bounding box center [637, 394] width 37 height 21
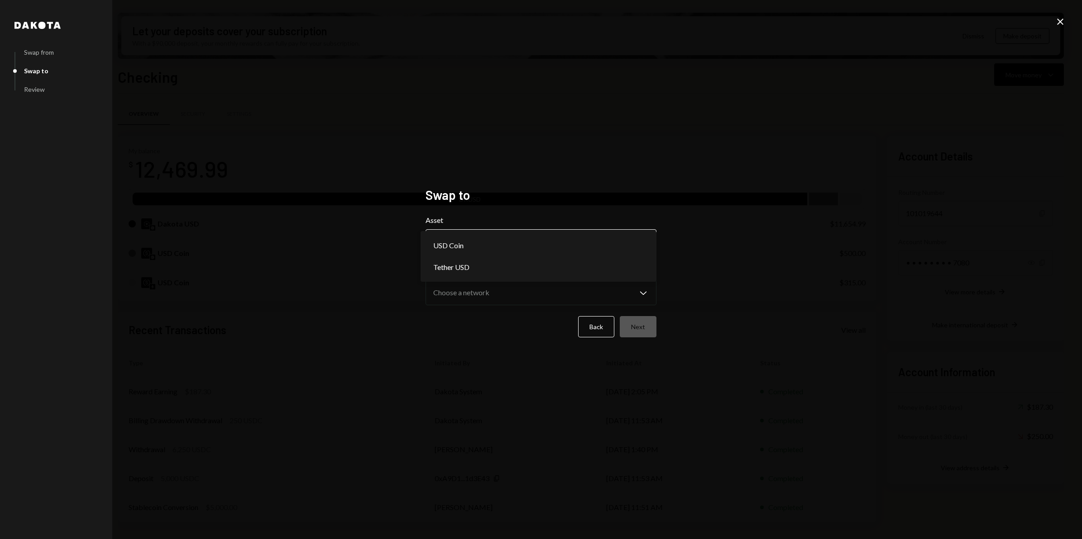
click at [648, 241] on body "G GLOW FOUNDATION Caret Down Home Home Inbox Inbox Activities Transactions Acco…" at bounding box center [541, 269] width 1082 height 539
select select "****"
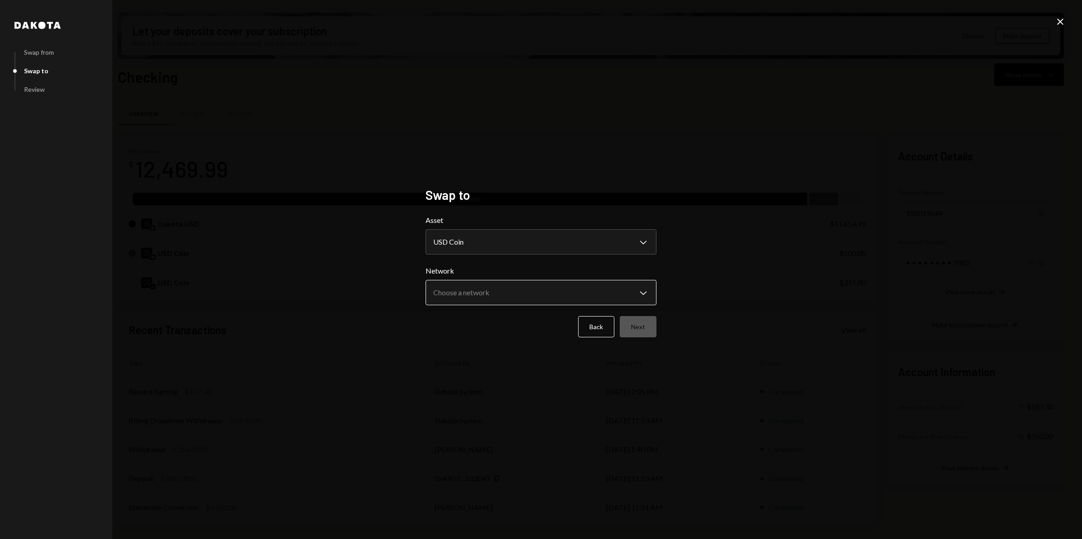
click at [646, 297] on body "G GLOW FOUNDATION Caret Down Home Home Inbox Inbox Activities Transactions Acco…" at bounding box center [541, 269] width 1082 height 539
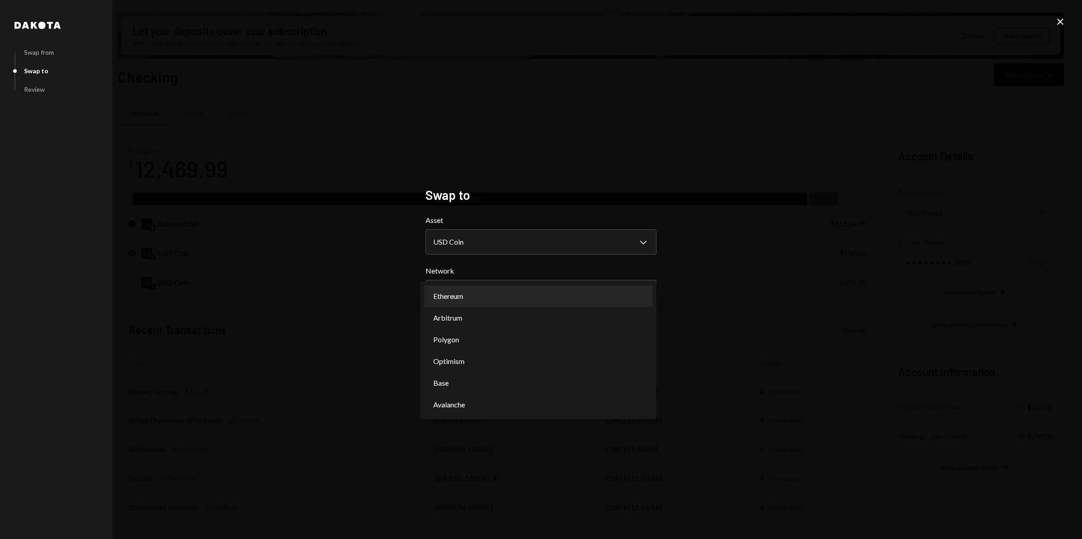
select select "**********"
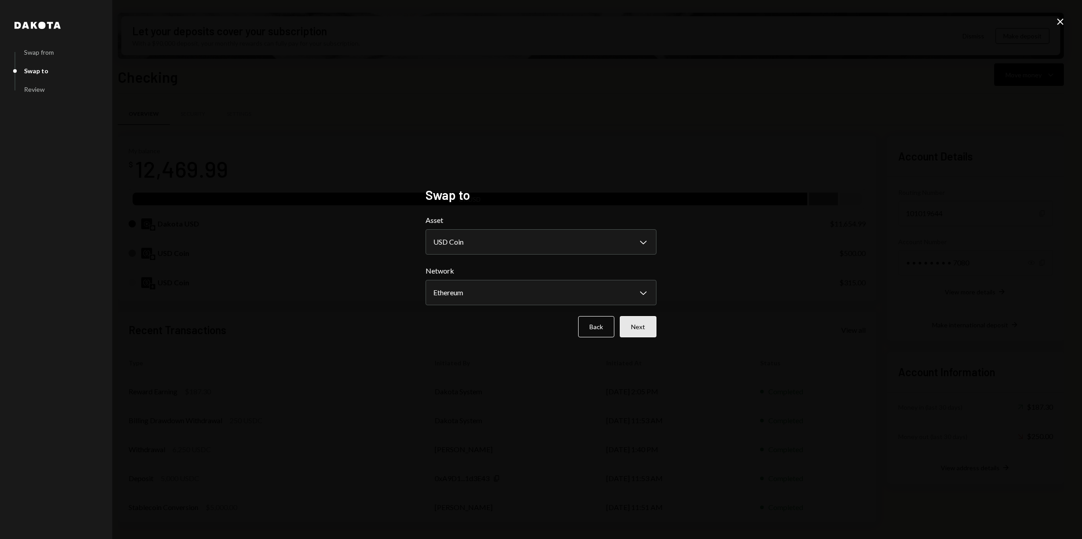
click at [647, 331] on button "Next" at bounding box center [637, 326] width 37 height 21
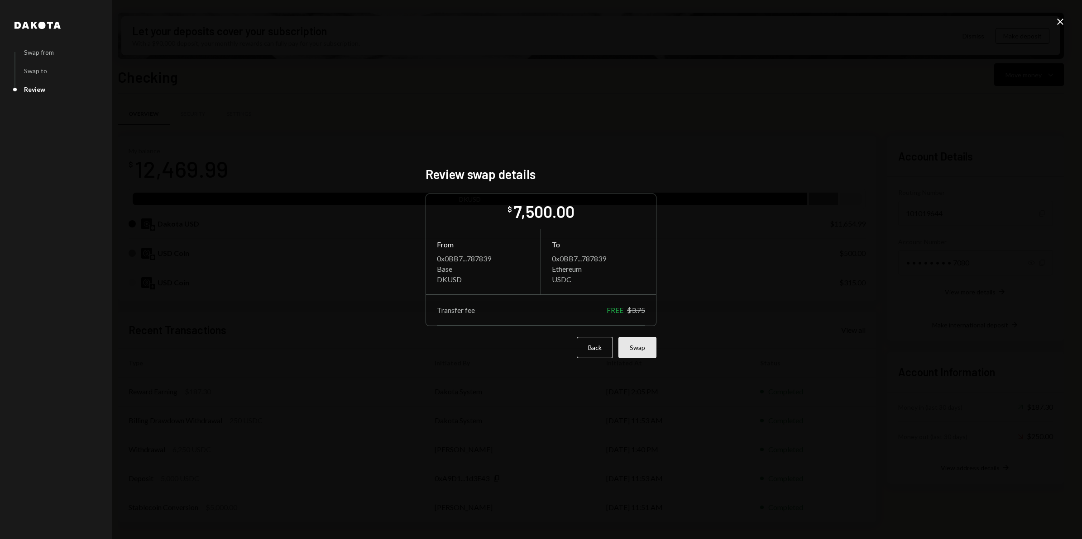
click at [645, 351] on button "Swap" at bounding box center [637, 347] width 38 height 21
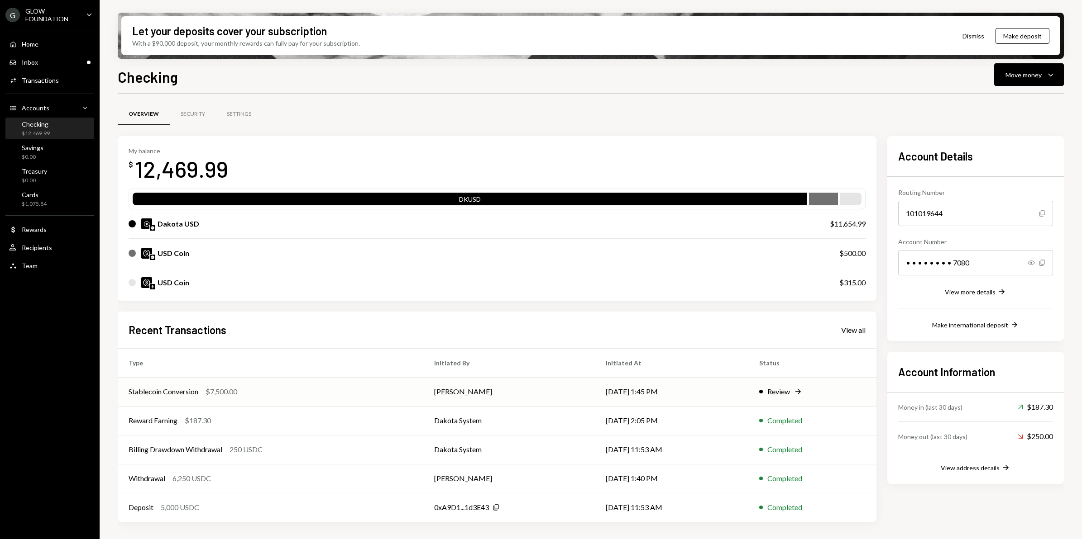
click at [330, 397] on td "Stablecoin Conversion $7,500.00" at bounding box center [270, 391] width 305 height 29
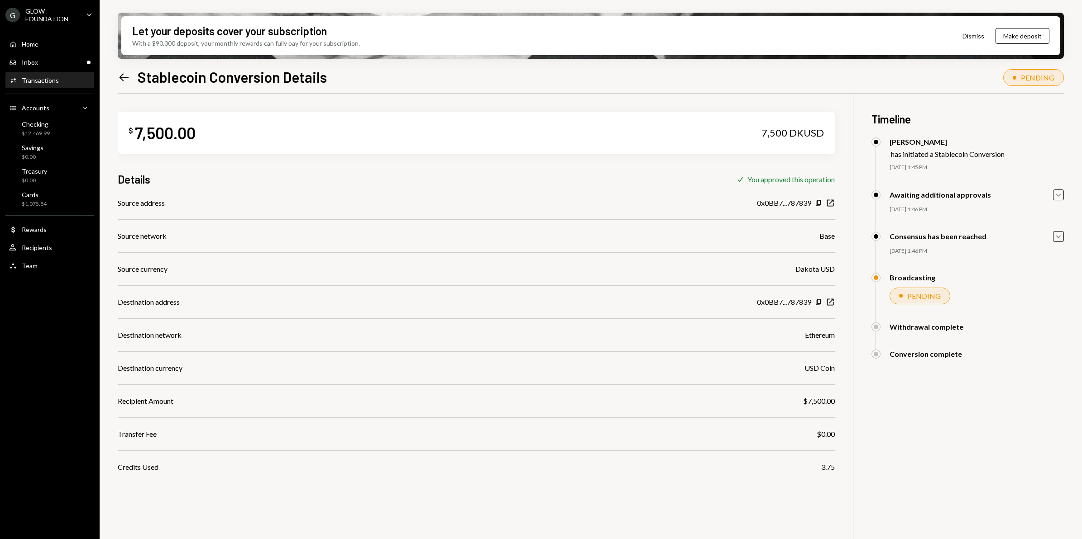
click at [120, 76] on icon at bounding box center [124, 77] width 10 height 8
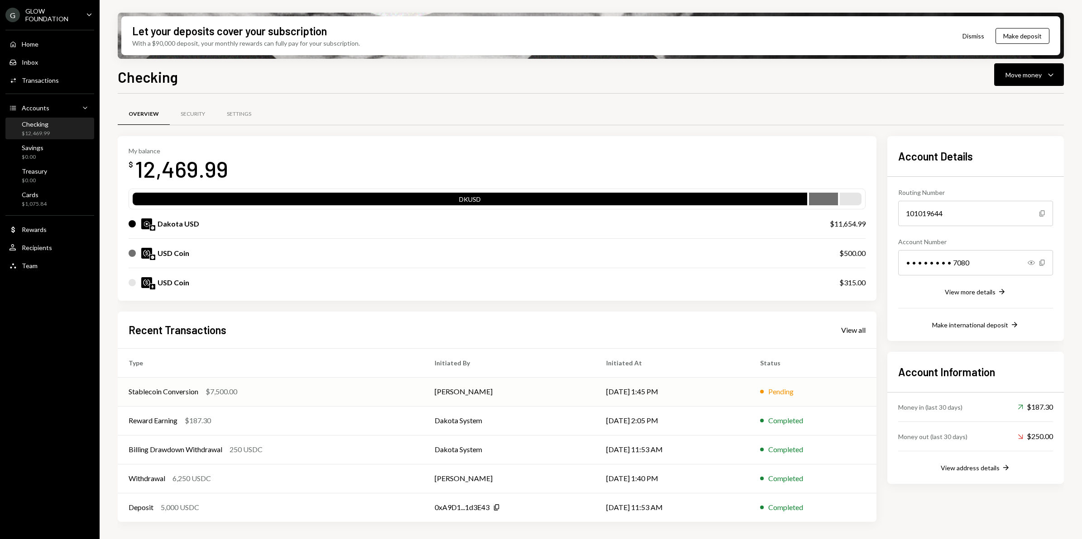
click at [357, 399] on td "Stablecoin Conversion $7,500.00" at bounding box center [271, 391] width 306 height 29
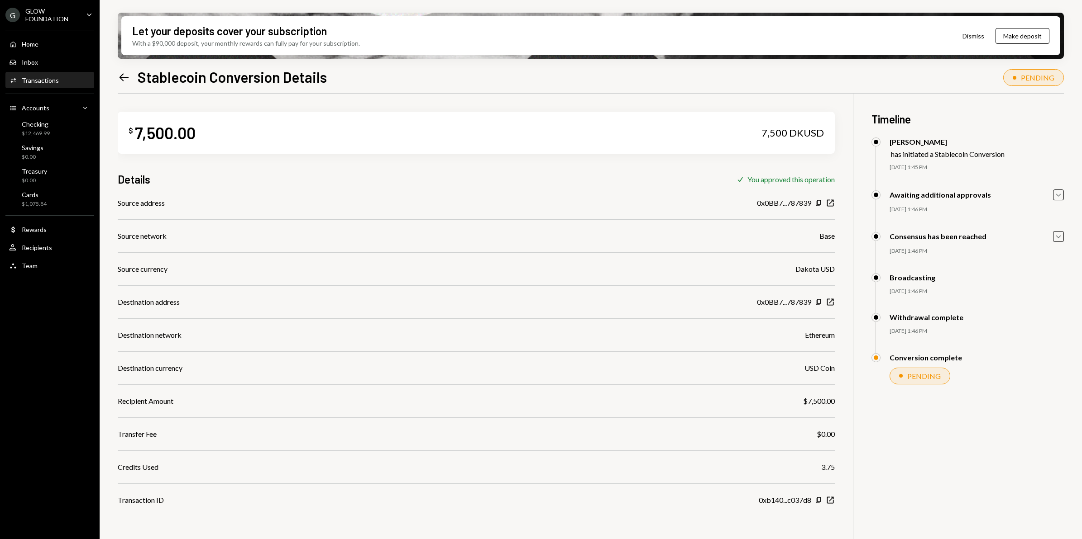
click at [125, 76] on icon "Left Arrow" at bounding box center [124, 77] width 13 height 13
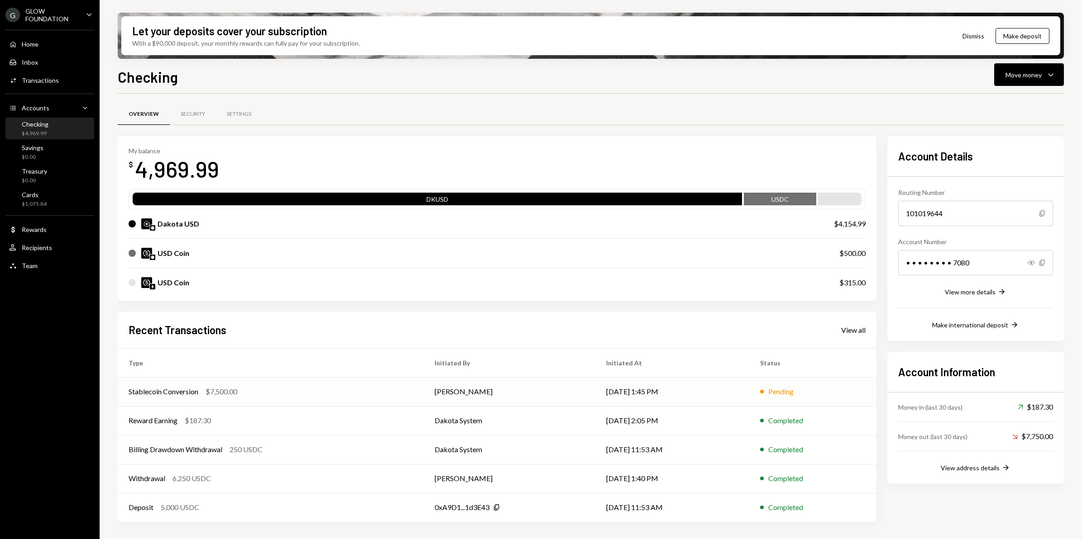
click at [389, 392] on div "Stablecoin Conversion $7,500.00" at bounding box center [271, 391] width 284 height 11
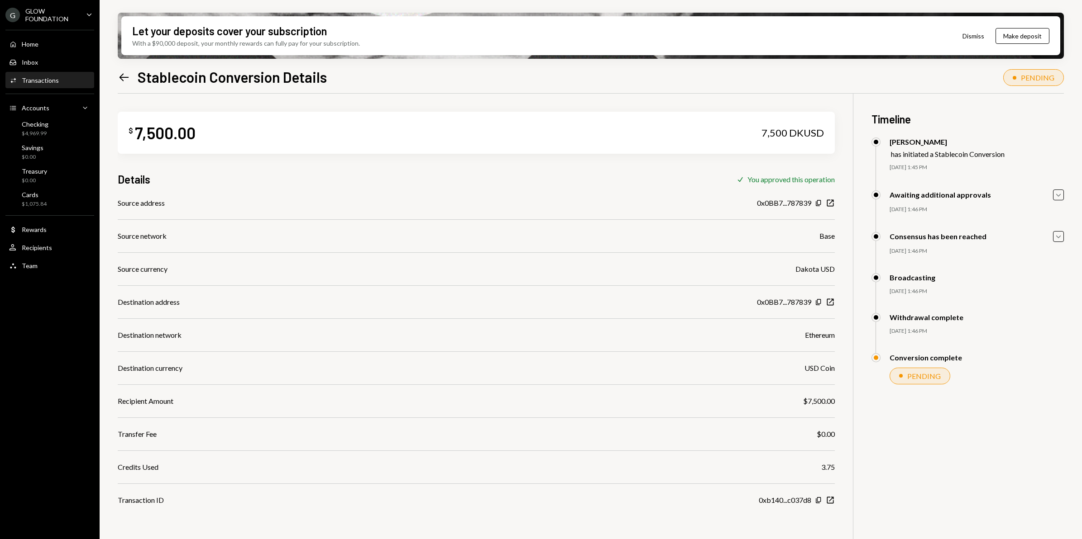
click at [123, 78] on icon "Left Arrow" at bounding box center [124, 77] width 13 height 13
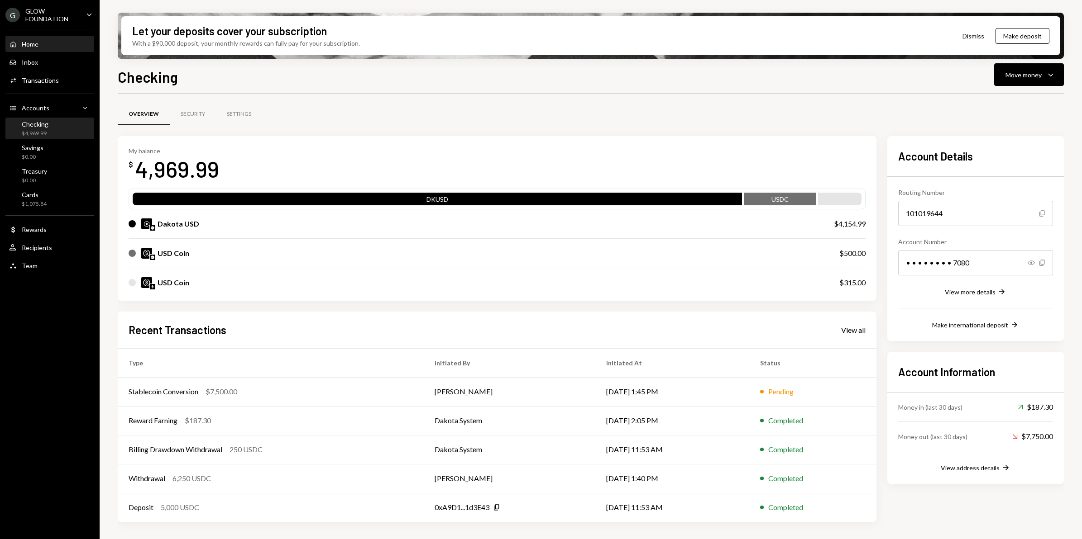
click at [37, 42] on div "Home" at bounding box center [30, 44] width 17 height 8
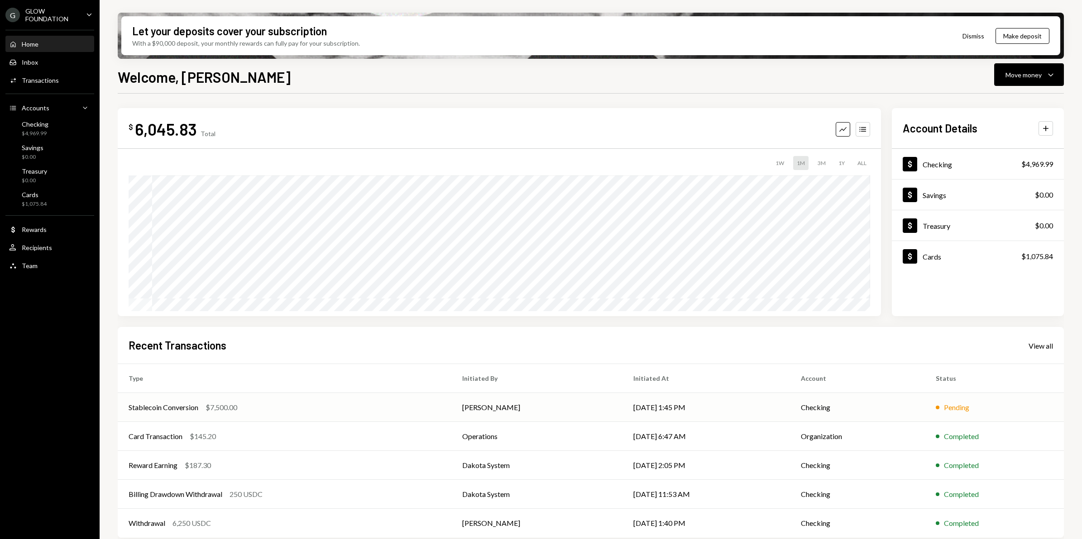
click at [414, 404] on div "Stablecoin Conversion $7,500.00" at bounding box center [285, 407] width 312 height 11
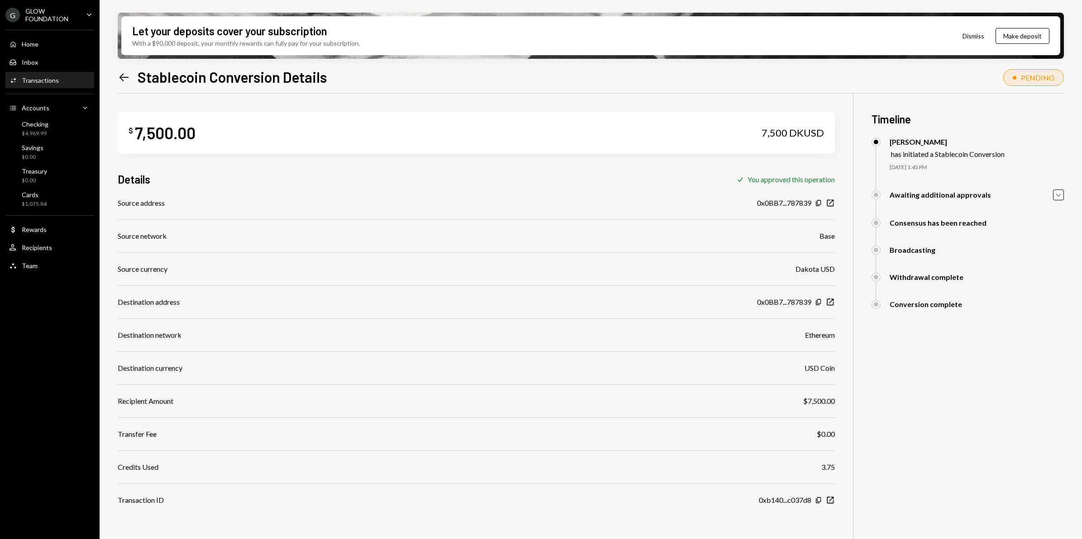
click at [121, 77] on icon at bounding box center [124, 77] width 10 height 8
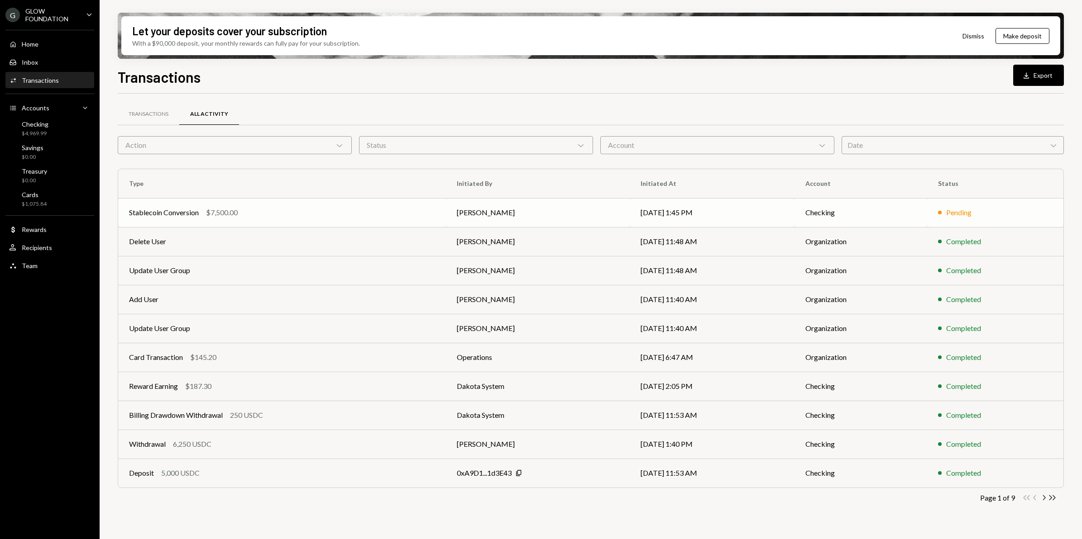
click at [331, 215] on div "Stablecoin Conversion $7,500.00" at bounding box center [282, 212] width 306 height 11
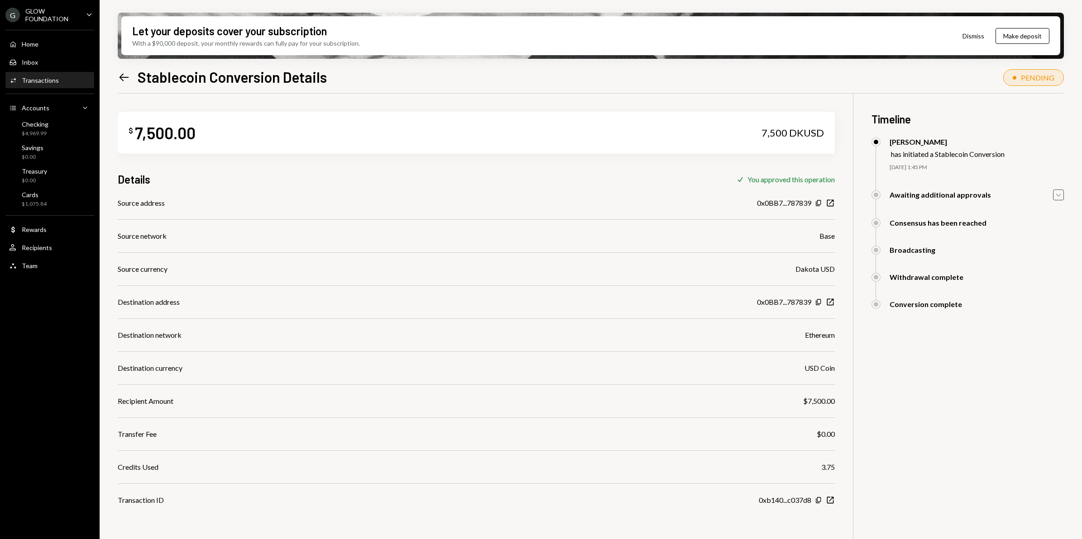
click at [1058, 195] on icon "Caret Down" at bounding box center [1058, 195] width 10 height 10
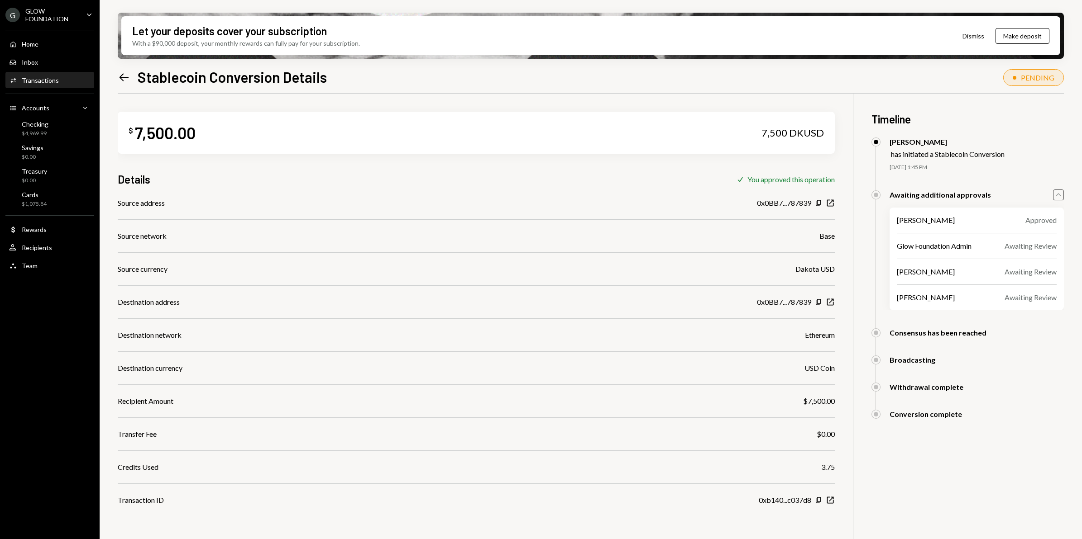
click at [1059, 194] on icon "Caret Up" at bounding box center [1058, 195] width 10 height 10
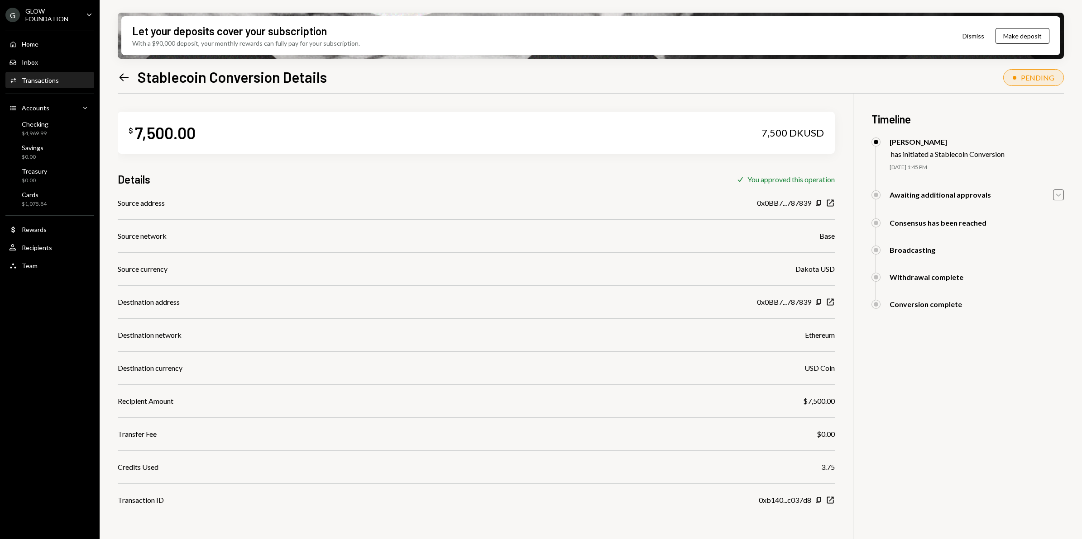
click at [1060, 193] on icon "Caret Down" at bounding box center [1058, 195] width 10 height 10
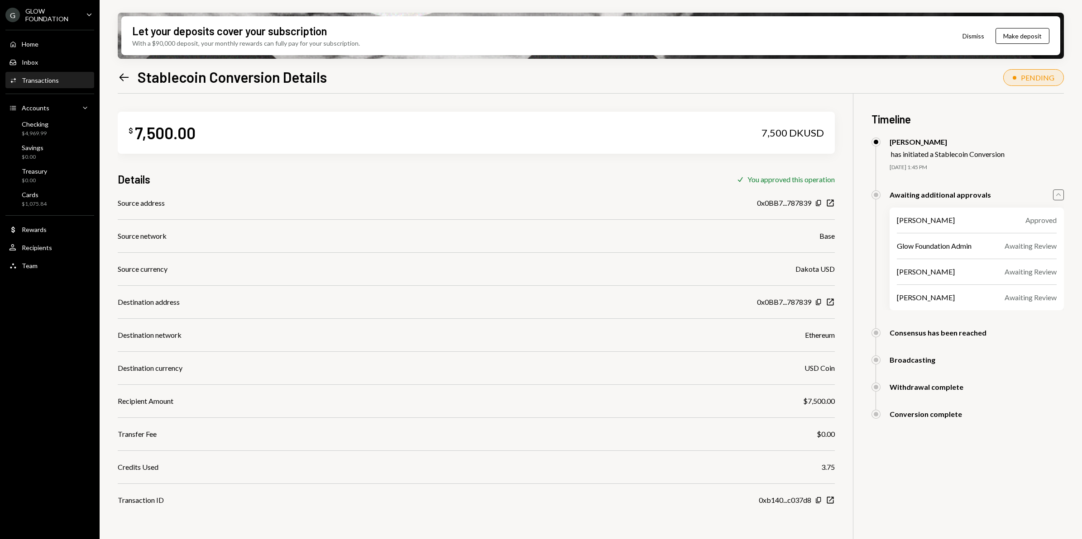
click at [1060, 198] on icon "Caret Up" at bounding box center [1058, 195] width 10 height 10
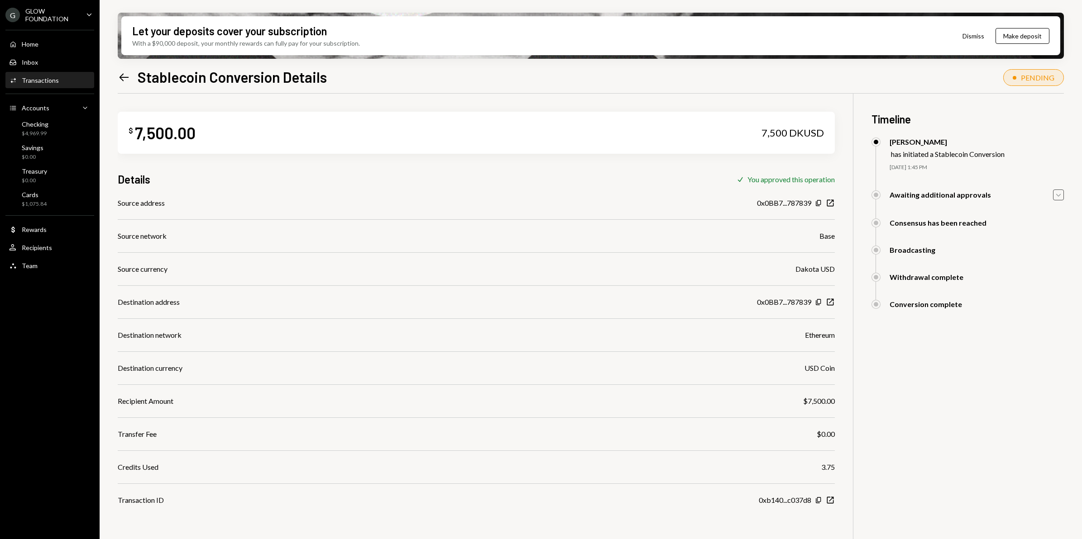
click at [123, 77] on icon "Left Arrow" at bounding box center [124, 77] width 13 height 13
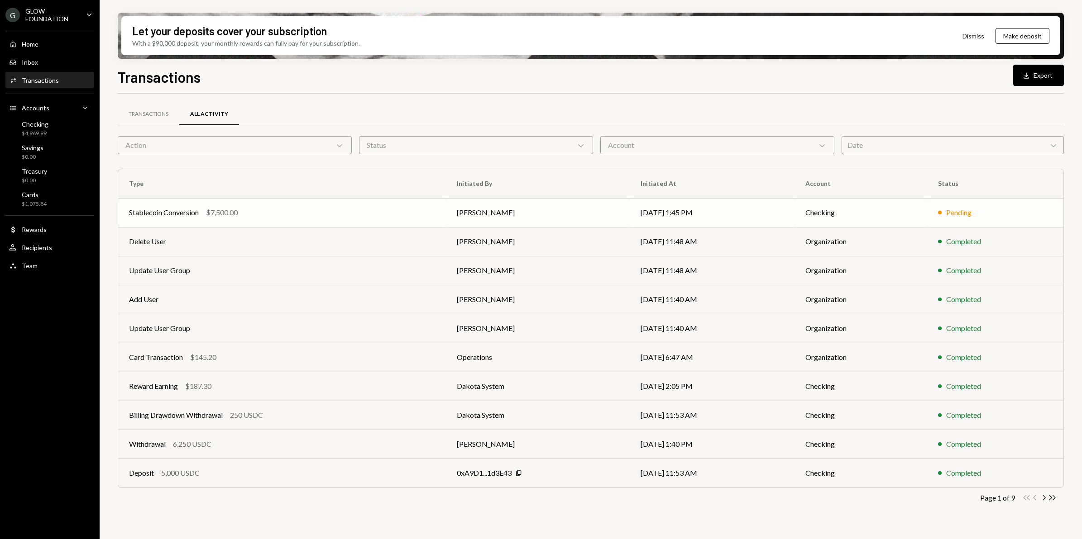
click at [367, 213] on div "Stablecoin Conversion $7,500.00" at bounding box center [282, 212] width 306 height 11
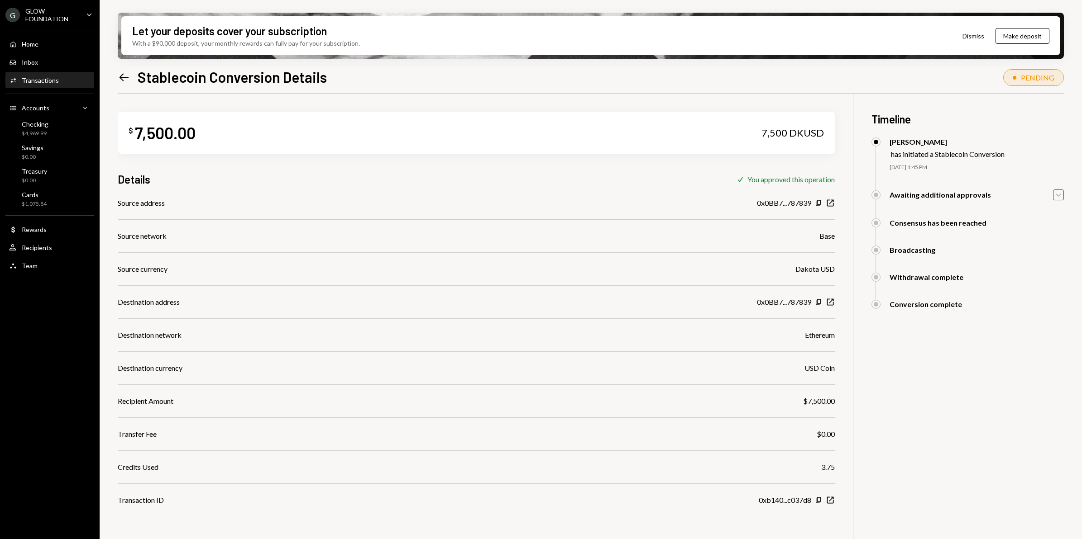
click at [1062, 200] on icon "Caret Down" at bounding box center [1058, 195] width 10 height 10
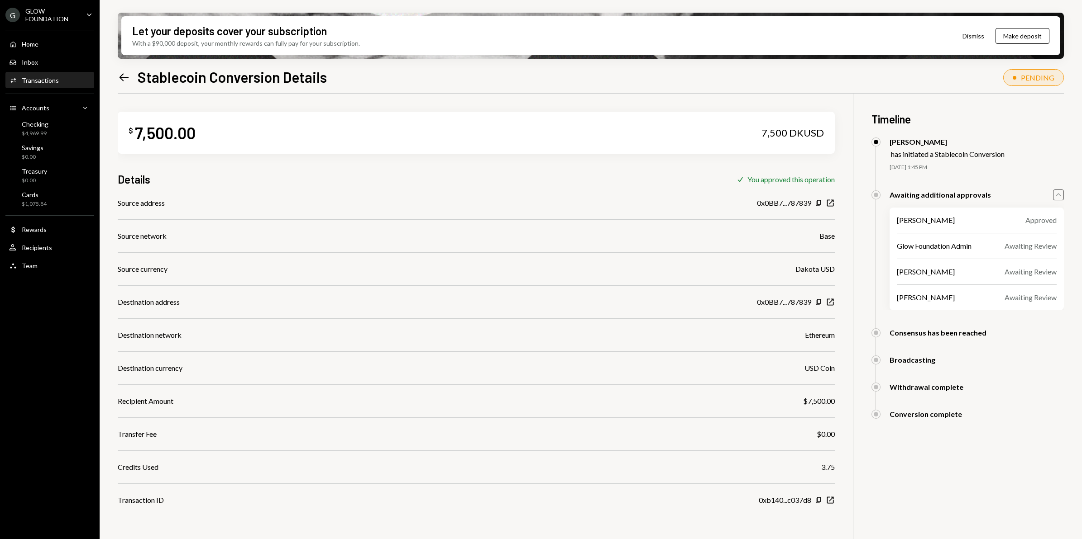
click at [1060, 198] on icon "Caret Up" at bounding box center [1058, 195] width 10 height 10
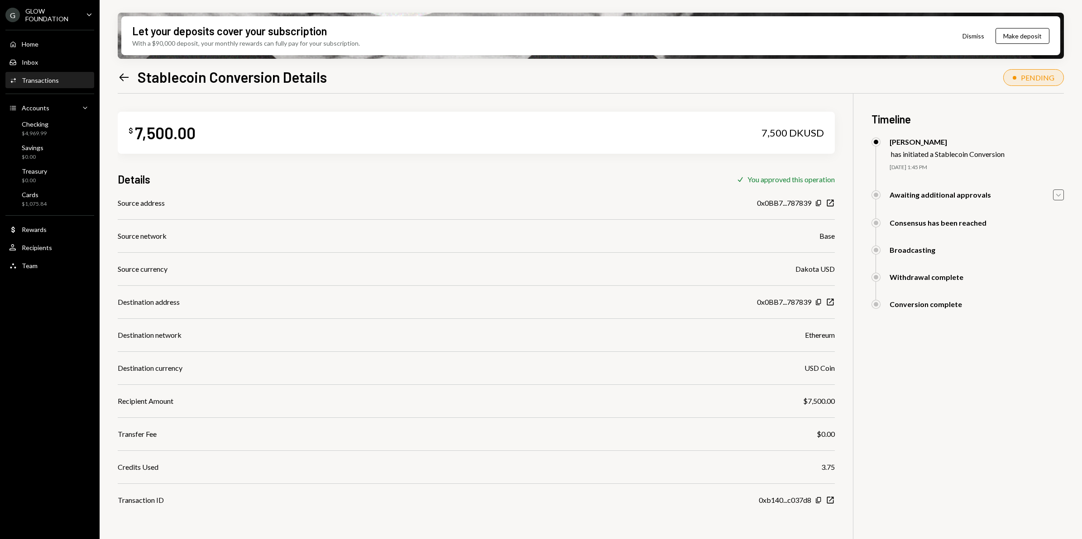
click at [1060, 198] on icon "Caret Down" at bounding box center [1058, 195] width 10 height 10
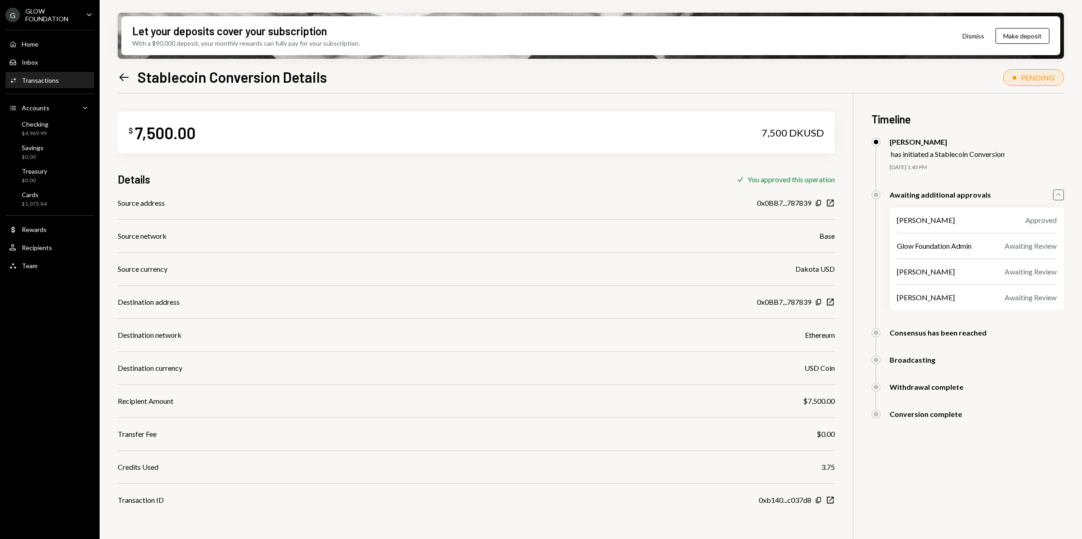
click at [1056, 194] on icon "Caret Up" at bounding box center [1058, 195] width 10 height 10
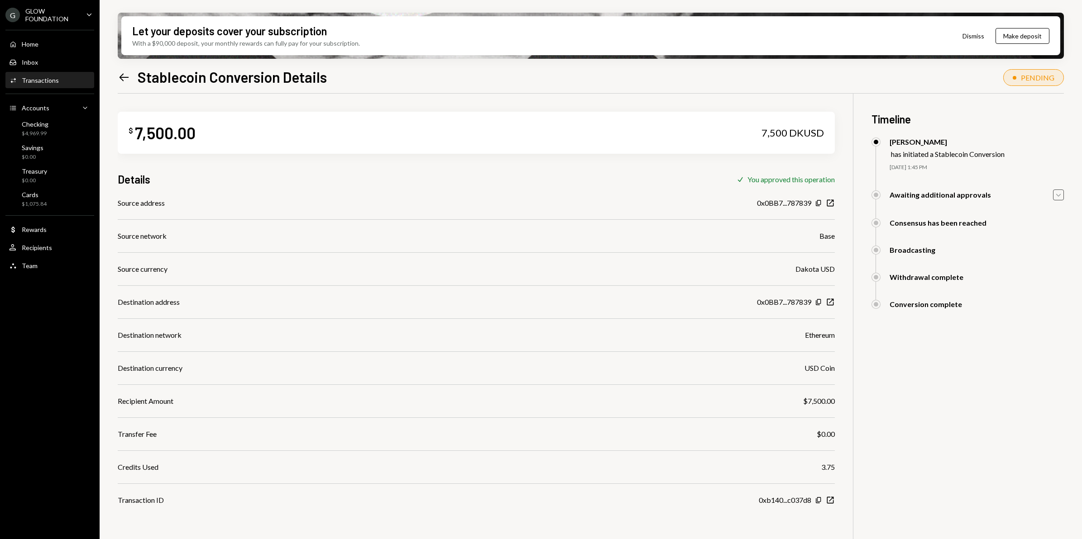
click at [1058, 195] on icon "Caret Down" at bounding box center [1058, 195] width 10 height 10
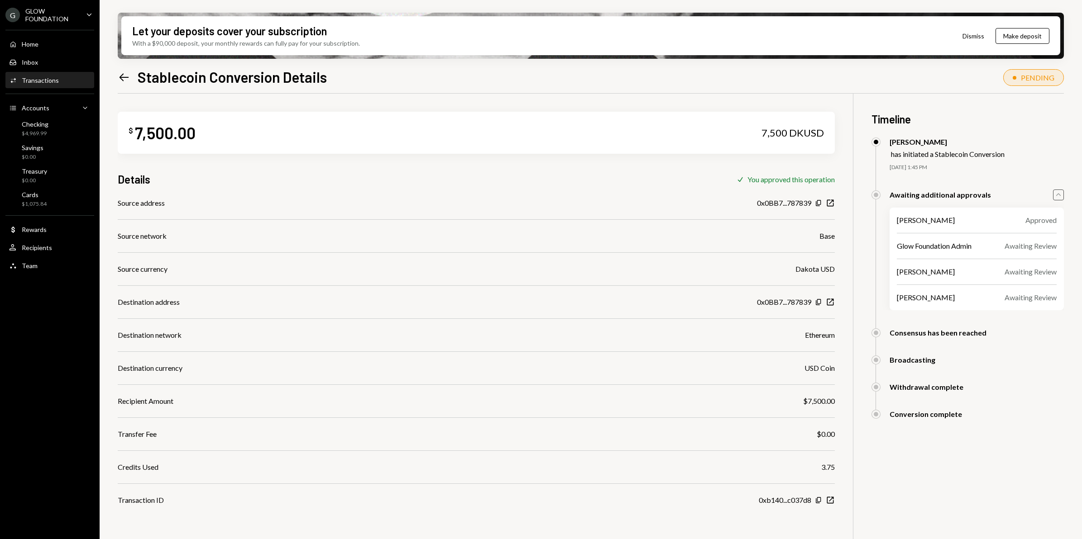
click at [1057, 197] on icon "Caret Up" at bounding box center [1058, 195] width 10 height 10
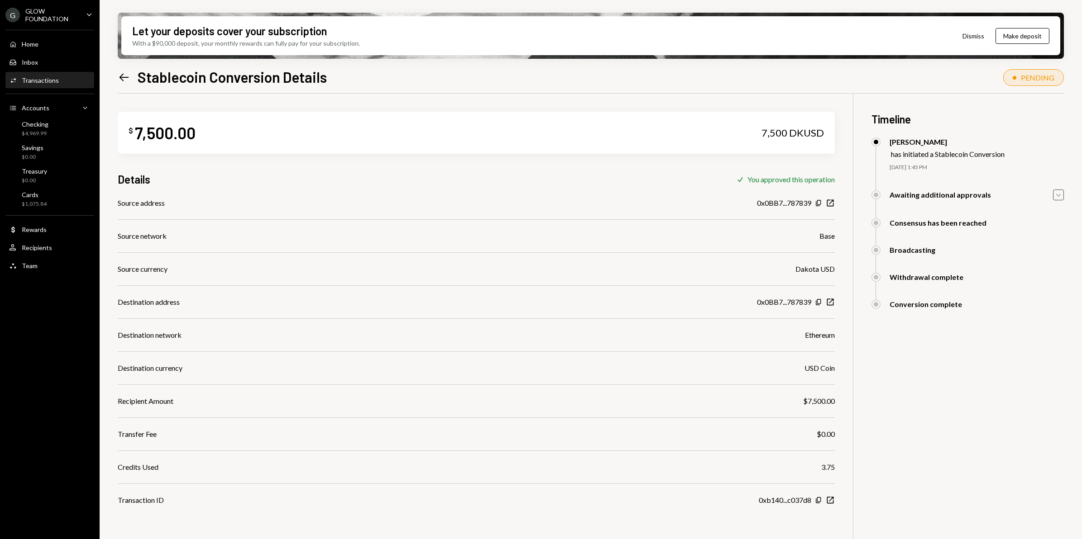
click at [125, 82] on icon "Left Arrow" at bounding box center [124, 77] width 13 height 13
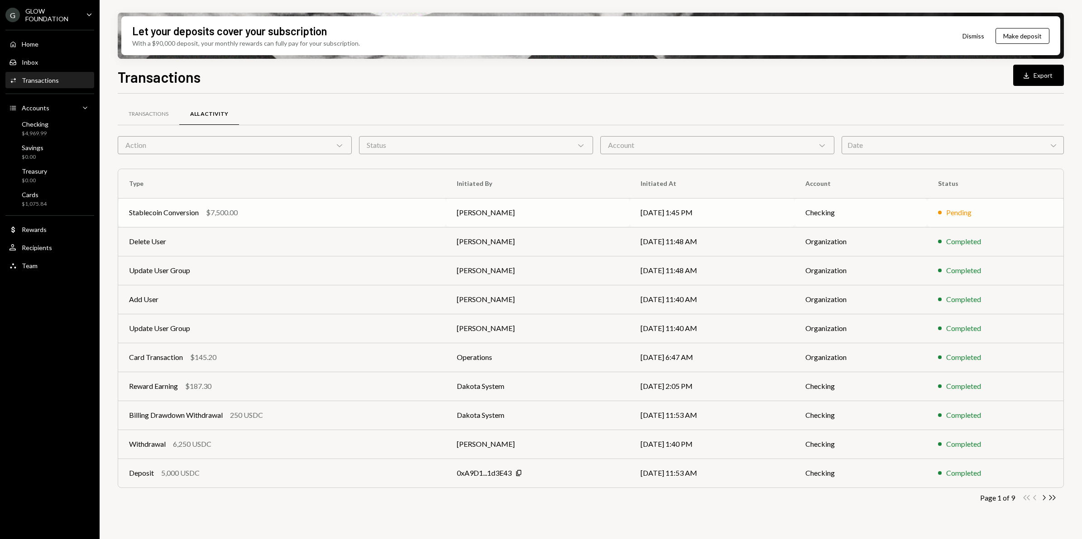
click at [542, 211] on td "[PERSON_NAME]" at bounding box center [538, 212] width 184 height 29
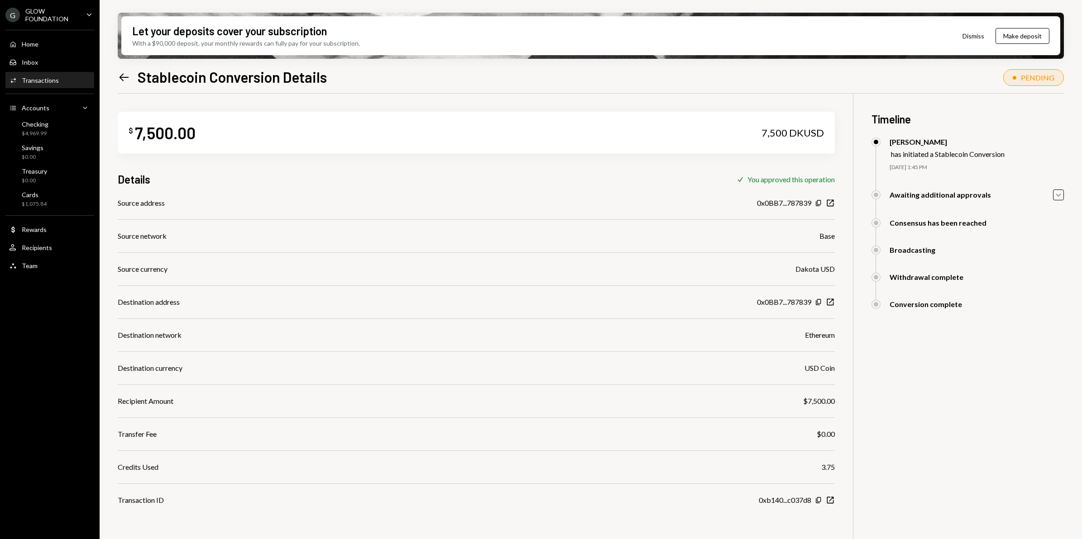
click at [118, 78] on div "Let your deposits cover your subscription With a $90,000 deposit, your monthly …" at bounding box center [591, 269] width 982 height 539
click at [120, 75] on icon "Left Arrow" at bounding box center [124, 77] width 13 height 13
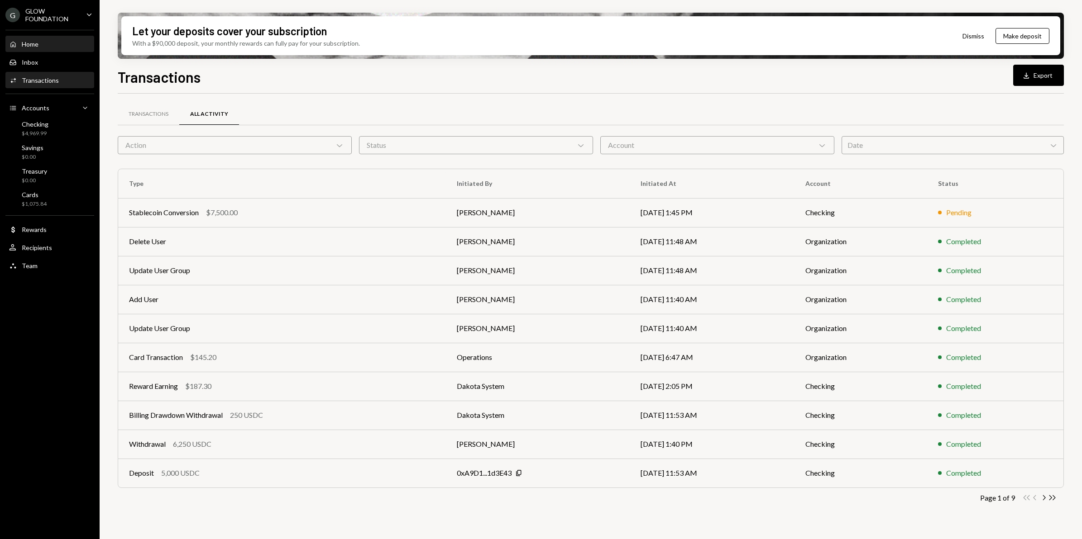
click at [39, 43] on div "Home Home" at bounding box center [49, 44] width 81 height 8
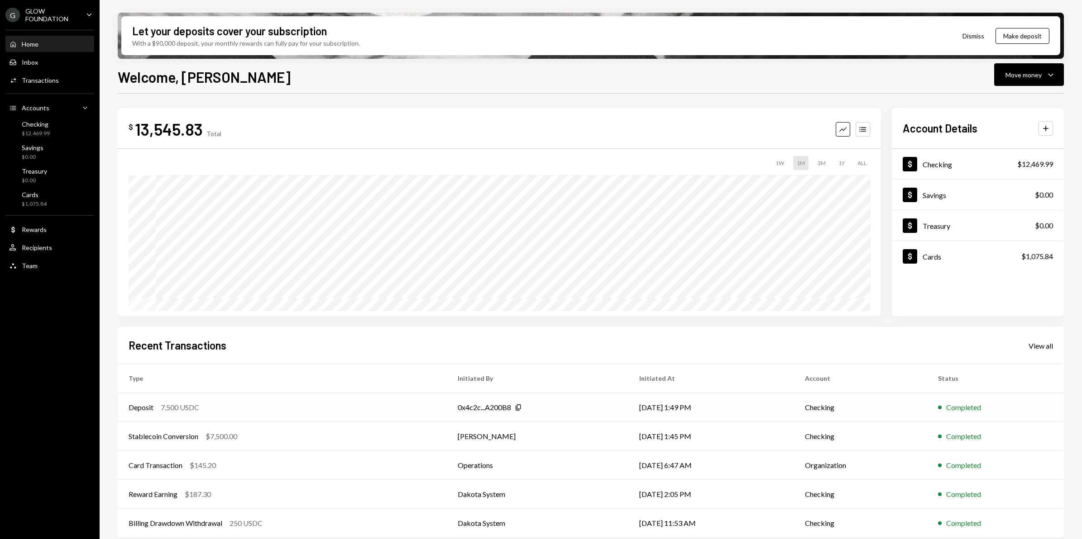
click at [568, 412] on div "0x4c2c...A200B8 Copy" at bounding box center [537, 407] width 160 height 11
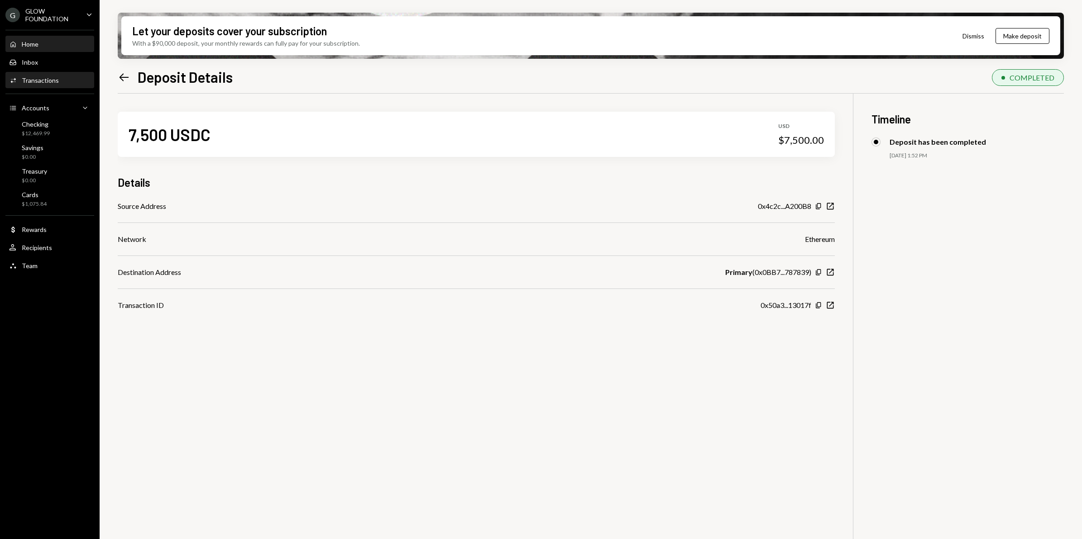
click at [35, 44] on div "Home" at bounding box center [30, 44] width 17 height 8
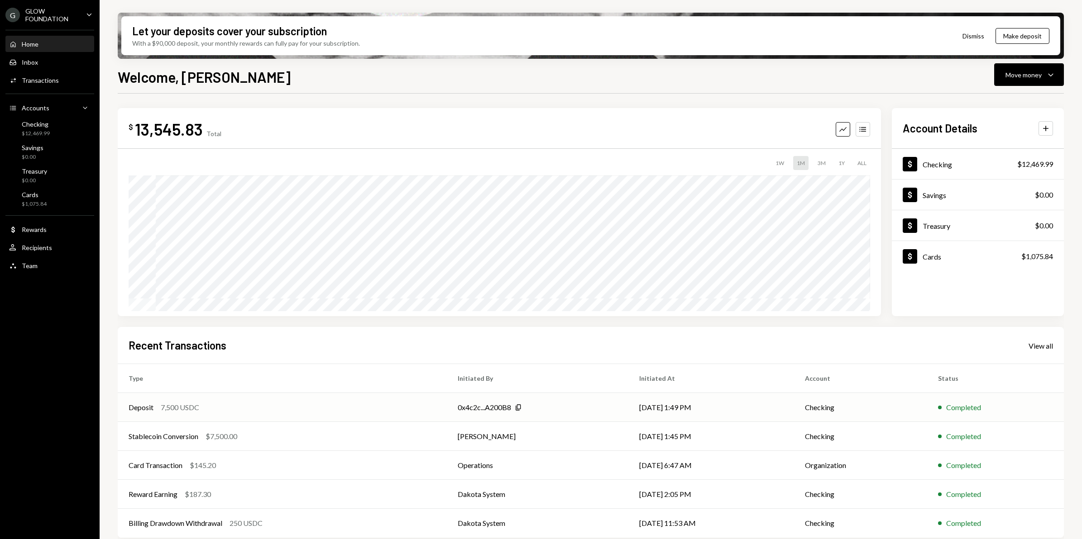
click at [897, 406] on td "Checking" at bounding box center [860, 407] width 133 height 29
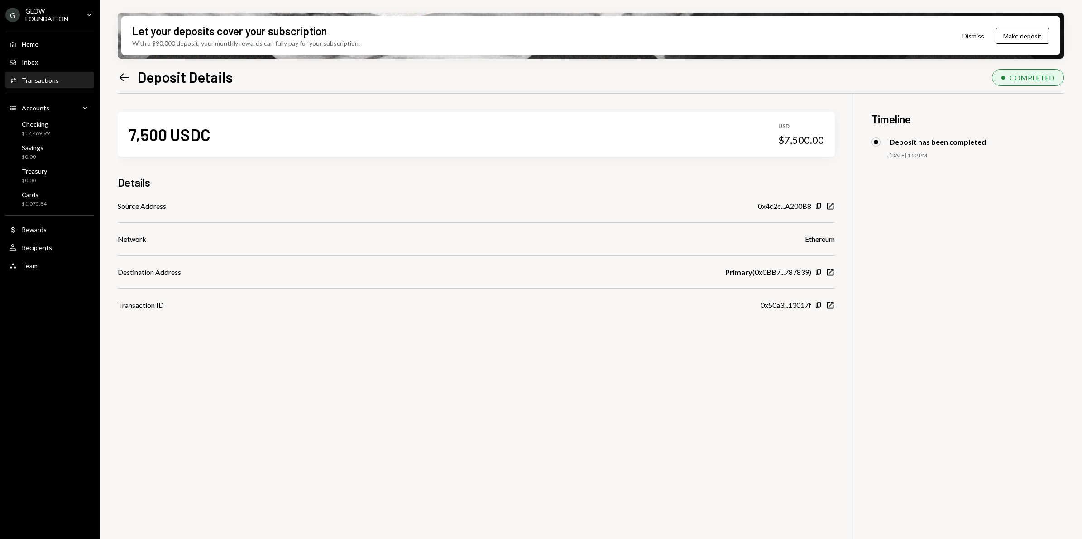
click at [124, 78] on icon "Left Arrow" at bounding box center [124, 77] width 13 height 13
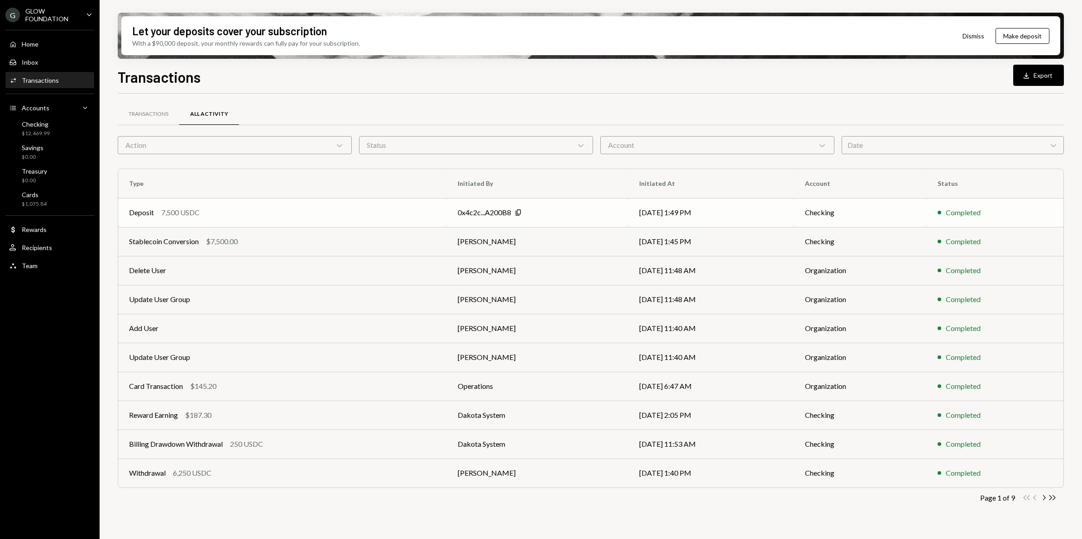
click at [768, 222] on td "[DATE] 1:49 PM" at bounding box center [710, 212] width 165 height 29
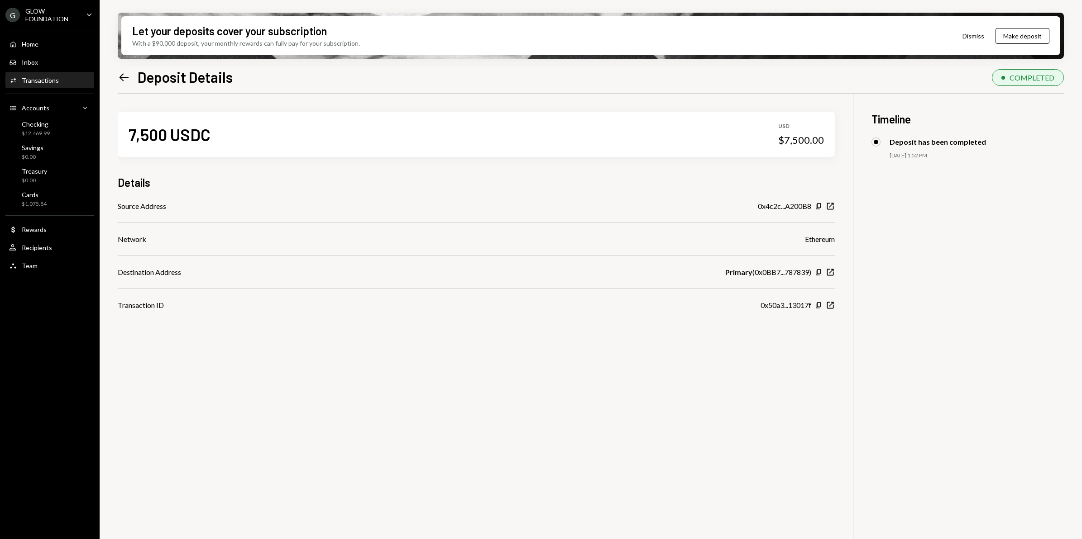
click at [121, 75] on icon at bounding box center [124, 77] width 10 height 8
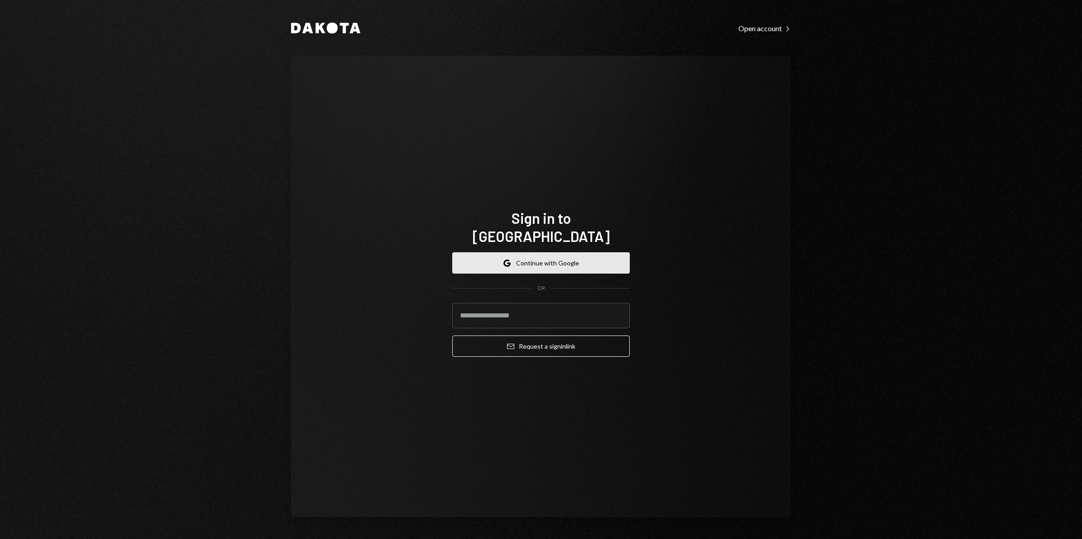
click at [553, 254] on button "Google Continue with Google" at bounding box center [540, 263] width 177 height 21
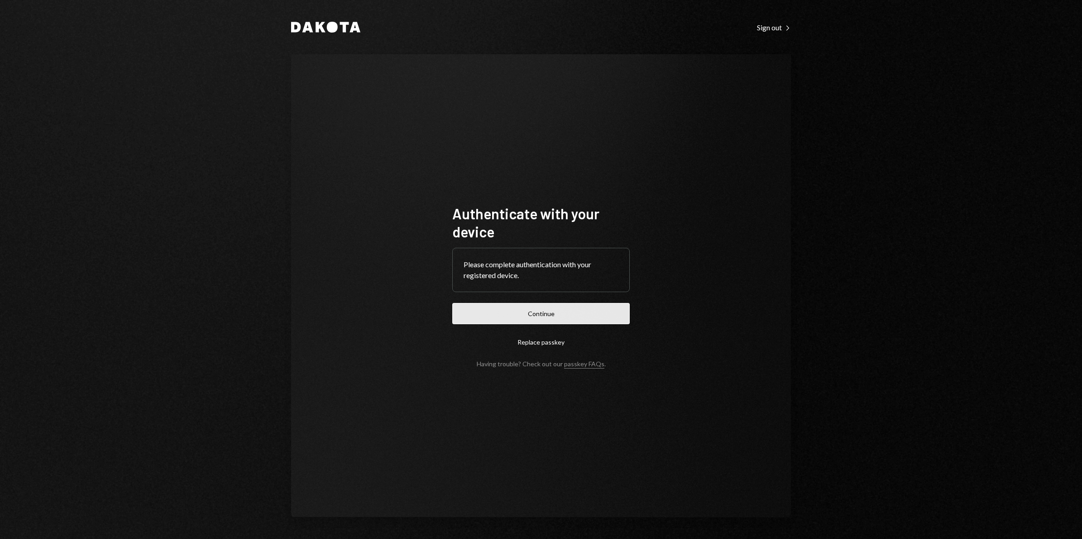
click at [514, 317] on button "Continue" at bounding box center [540, 313] width 177 height 21
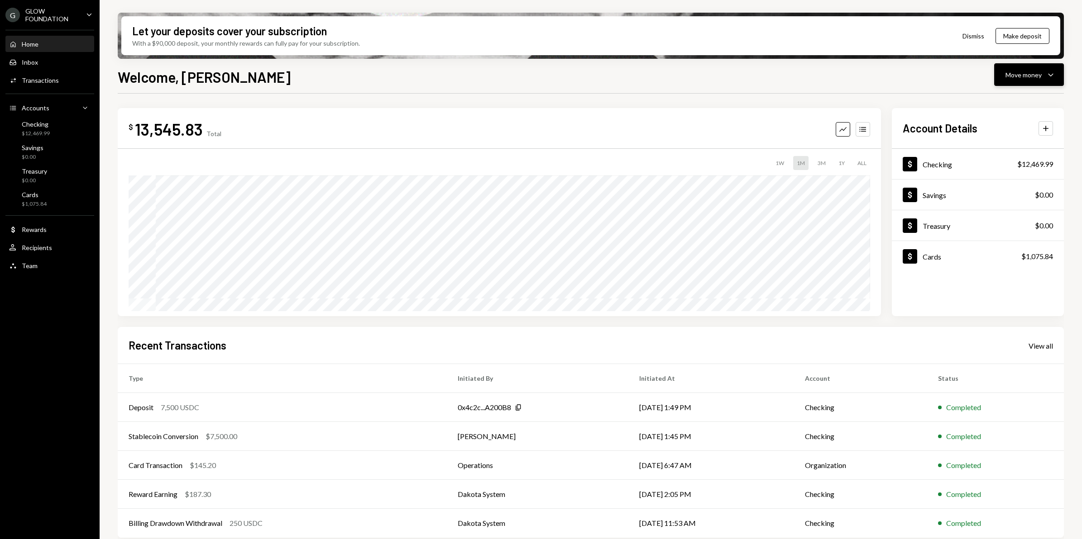
click at [1025, 78] on div "Move money" at bounding box center [1023, 75] width 36 height 10
click at [1013, 107] on div "Withdraw Send" at bounding box center [1014, 102] width 91 height 20
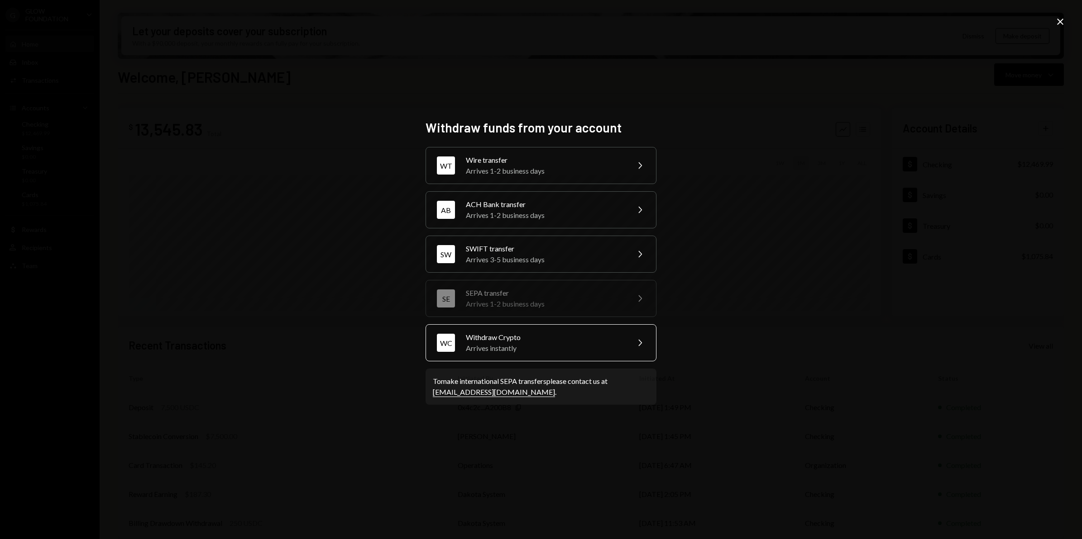
click at [525, 344] on div "Arrives instantly" at bounding box center [544, 348] width 157 height 11
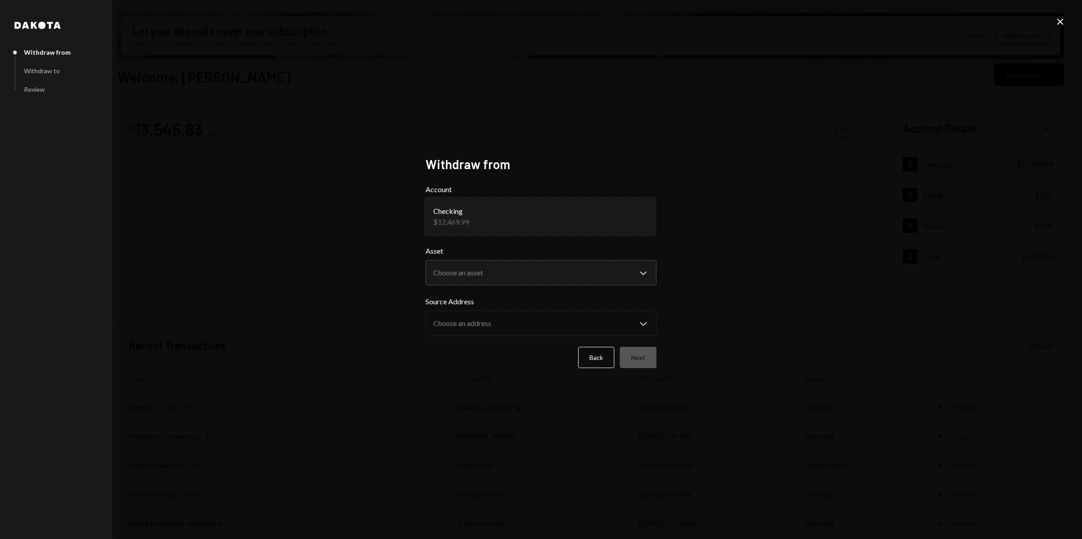
click at [634, 218] on body "G GLOW FOUNDATION Caret Down Home Home Inbox Inbox Activities Transactions Acco…" at bounding box center [541, 269] width 1082 height 539
drag, startPoint x: 732, startPoint y: 215, endPoint x: 686, endPoint y: 255, distance: 60.0
click at [731, 217] on div "**********" at bounding box center [541, 269] width 1082 height 539
click at [644, 276] on body "G GLOW FOUNDATION Caret Down Home Home Inbox Inbox Activities Transactions Acco…" at bounding box center [541, 269] width 1082 height 539
select select "****"
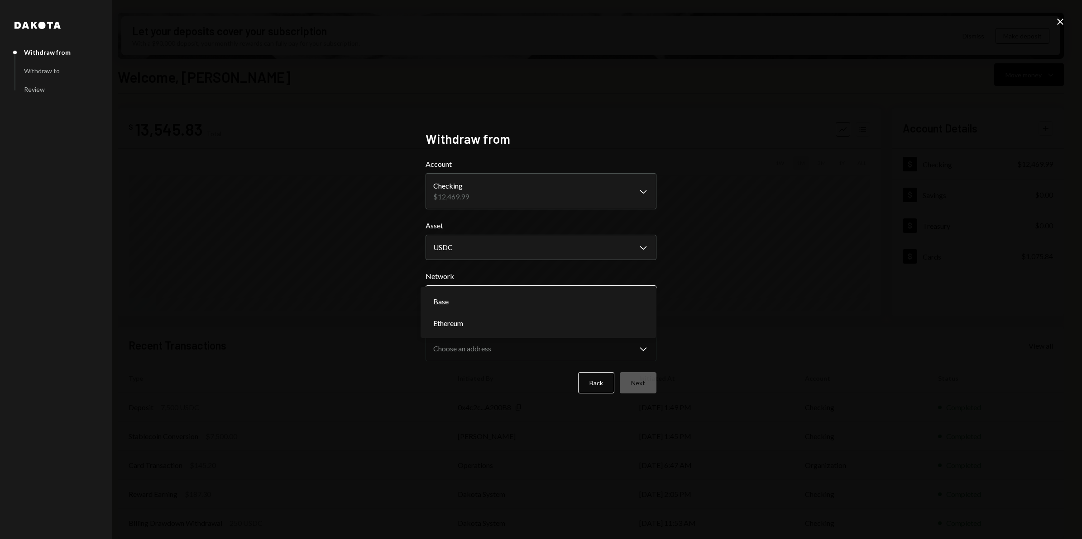
click at [648, 304] on body "G GLOW FOUNDATION Caret Down Home Home Inbox Inbox Activities Transactions Acco…" at bounding box center [541, 269] width 1082 height 539
select select "**********"
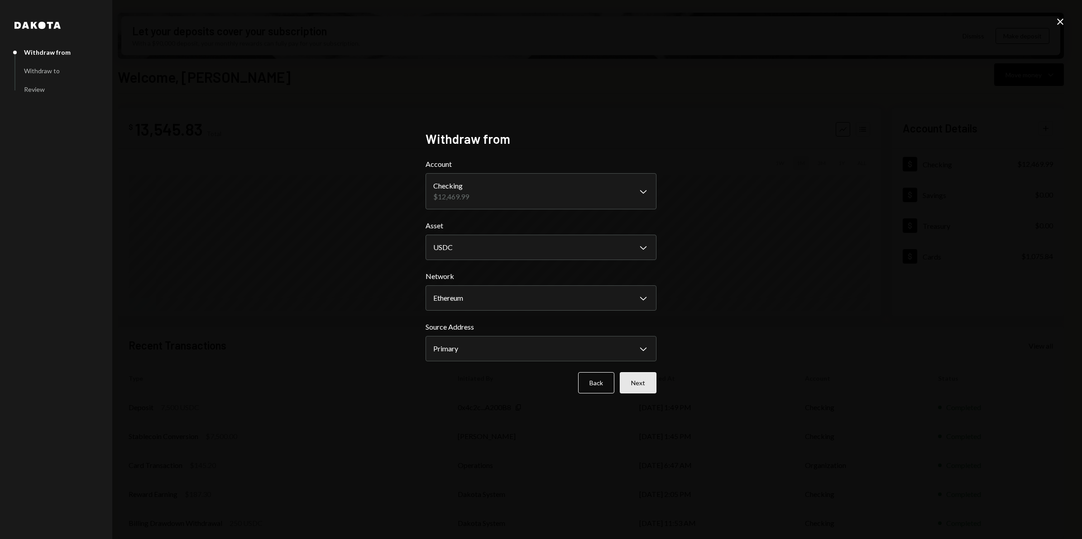
click at [645, 383] on button "Next" at bounding box center [637, 382] width 37 height 21
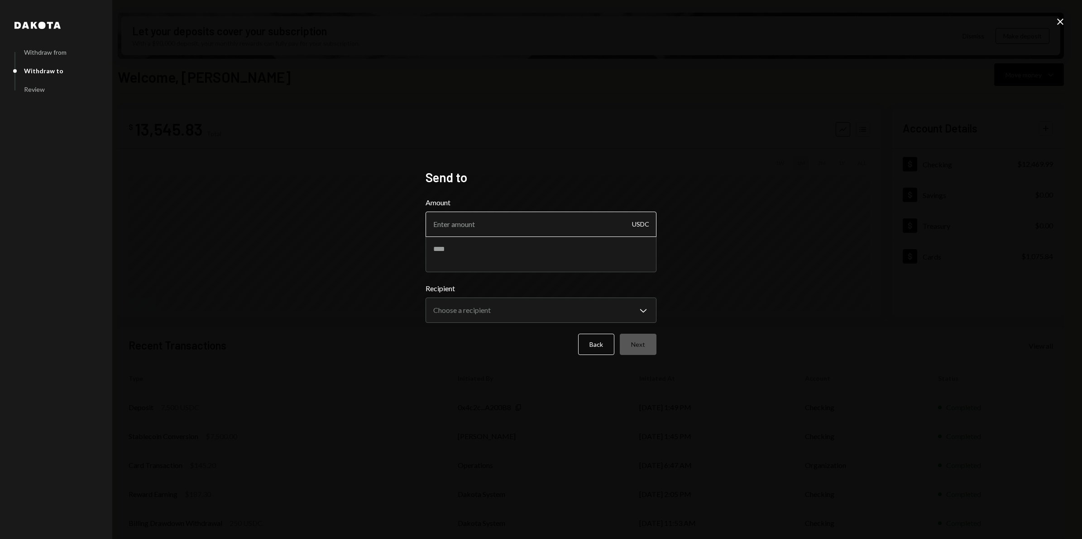
click at [492, 227] on input "Amount" at bounding box center [540, 224] width 231 height 25
type input "6250"
click at [446, 259] on textarea at bounding box center [540, 254] width 231 height 36
click at [526, 254] on textarea "**********" at bounding box center [540, 254] width 231 height 36
paste textarea "********"
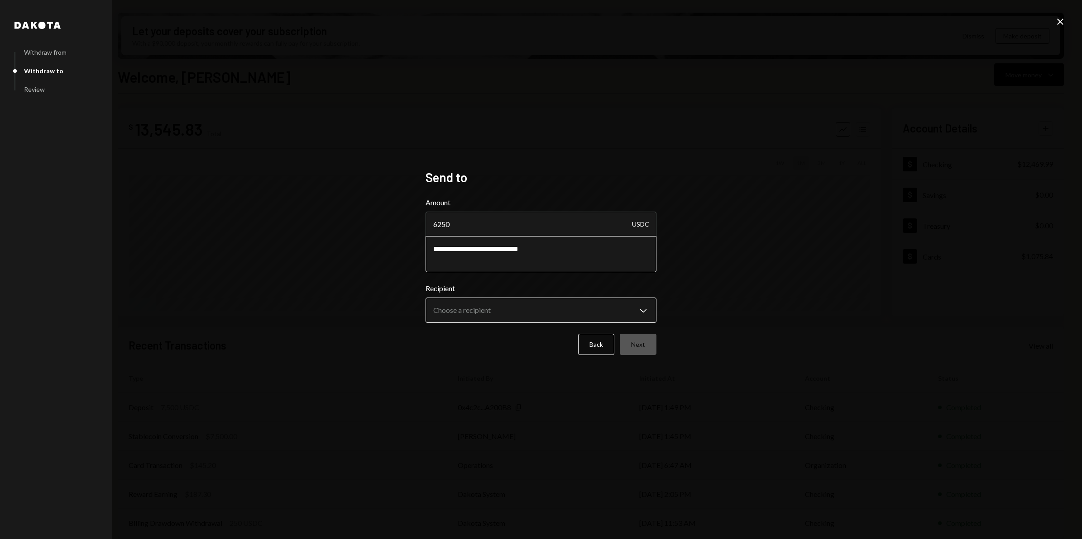
type textarea "**********"
click at [641, 308] on body "G GLOW FOUNDATION Caret Down Home Home Inbox Inbox Activities Transactions Acco…" at bounding box center [541, 269] width 1082 height 539
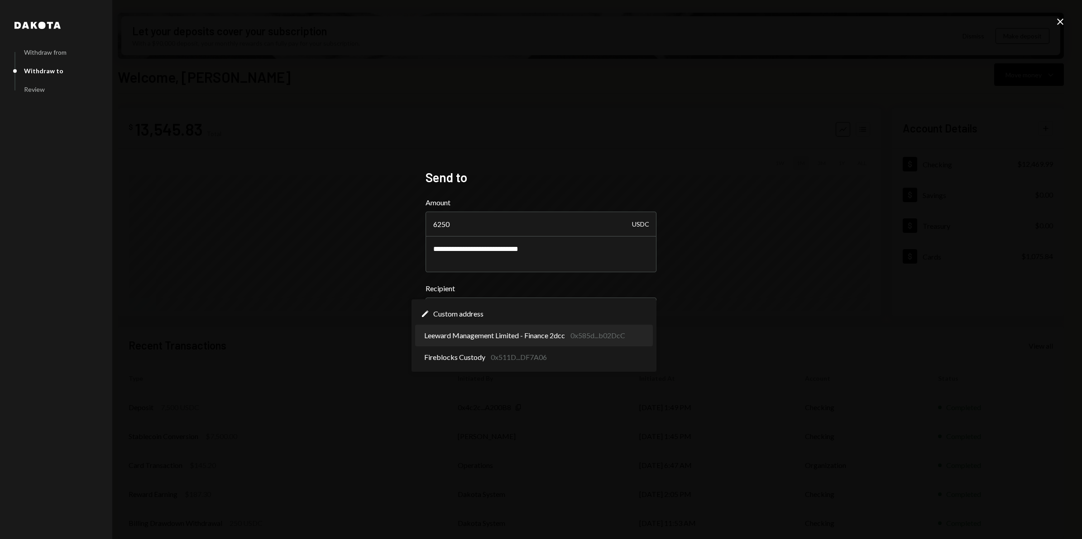
select select "**********"
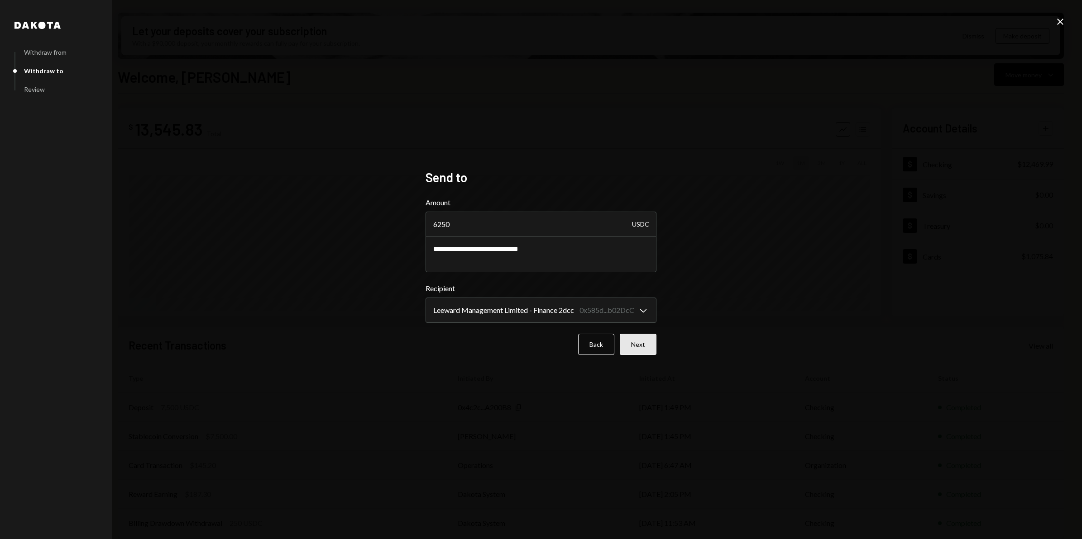
click at [643, 344] on button "Next" at bounding box center [637, 344] width 37 height 21
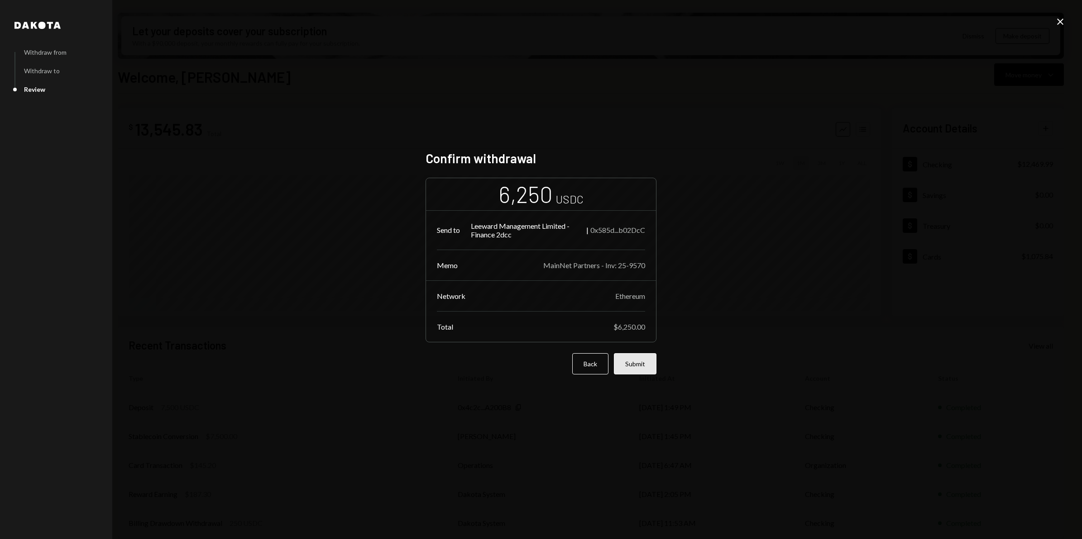
click at [644, 365] on button "Submit" at bounding box center [635, 363] width 43 height 21
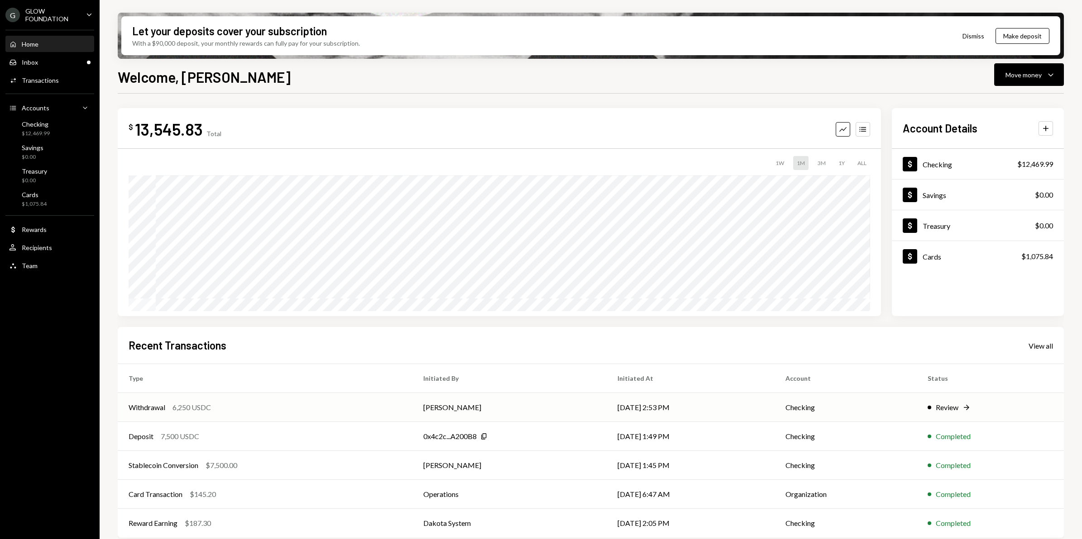
click at [987, 406] on div "Review Right Arrow" at bounding box center [989, 407] width 125 height 11
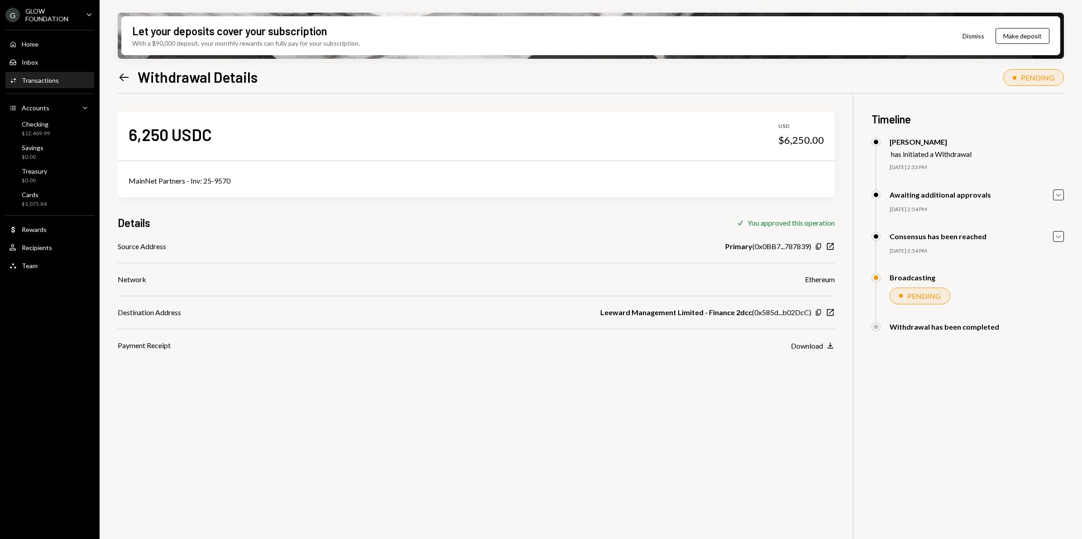
click at [121, 77] on icon at bounding box center [124, 77] width 10 height 8
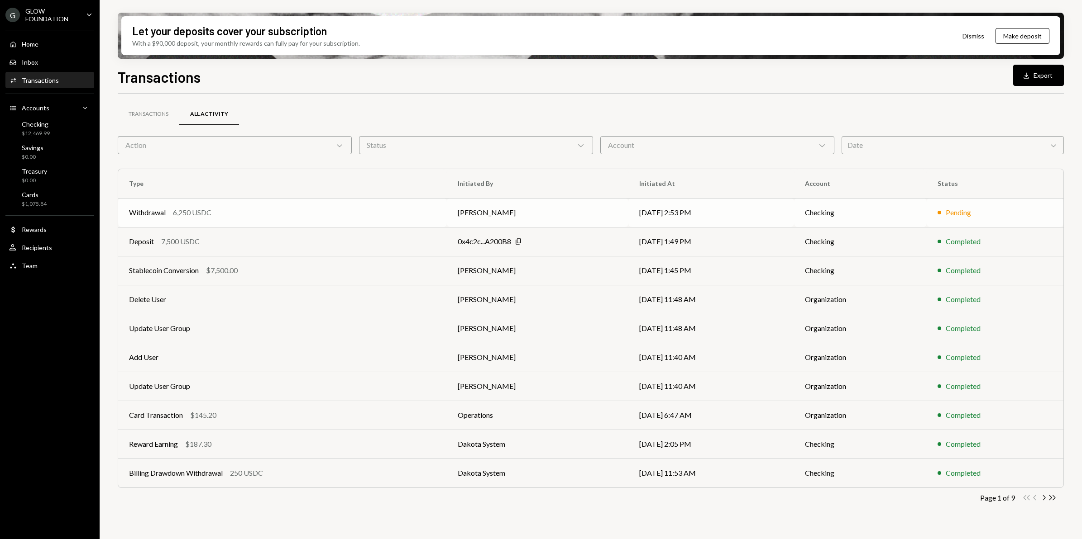
click at [409, 214] on div "Withdrawal 6,250 USDC" at bounding box center [282, 212] width 307 height 11
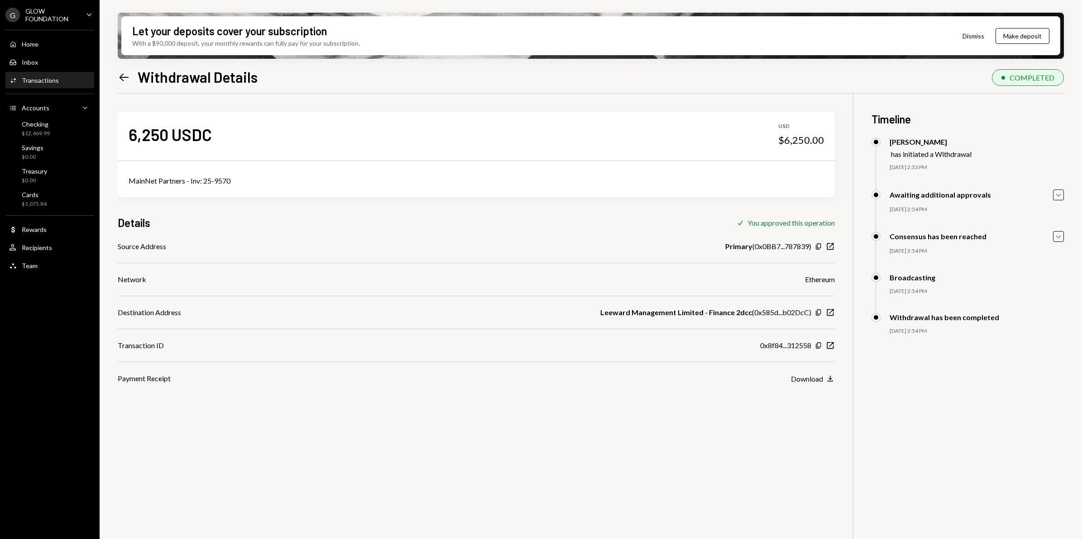
click at [123, 77] on icon "Left Arrow" at bounding box center [124, 77] width 13 height 13
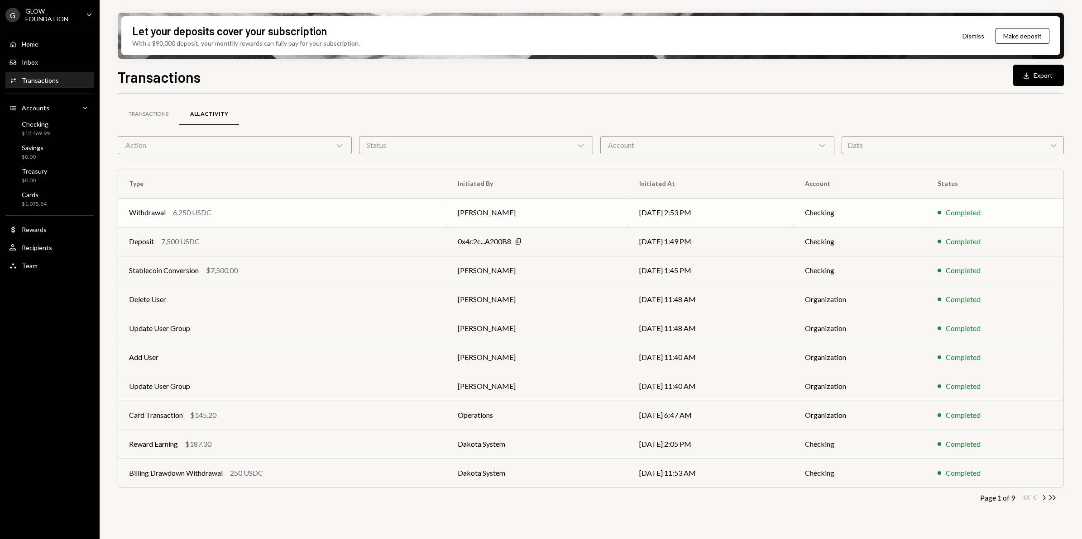
click at [335, 215] on div "Withdrawal 6,250 USDC" at bounding box center [282, 212] width 307 height 11
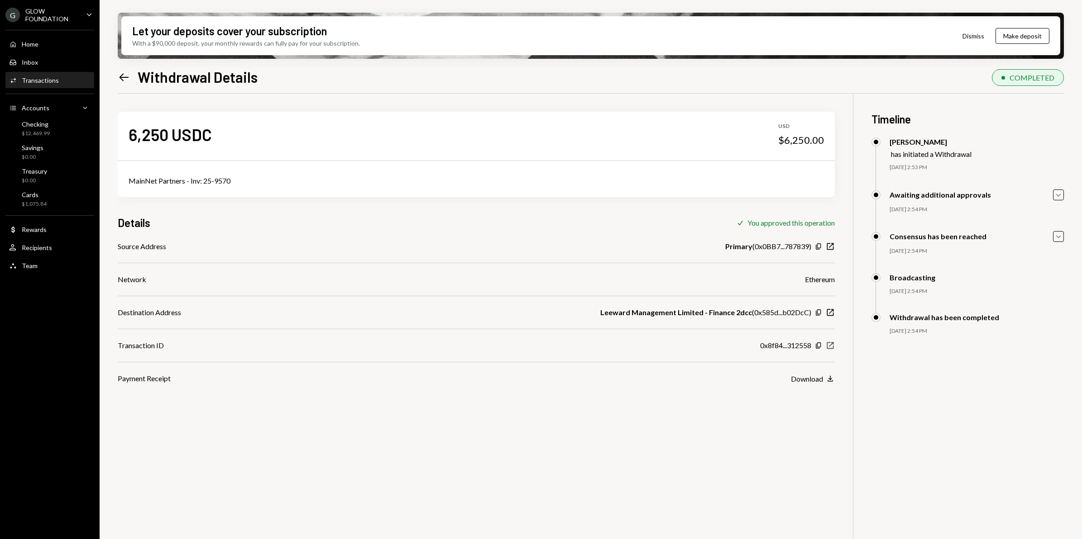
click at [833, 346] on icon "New Window" at bounding box center [829, 345] width 9 height 9
